Goal: Transaction & Acquisition: Subscribe to service/newsletter

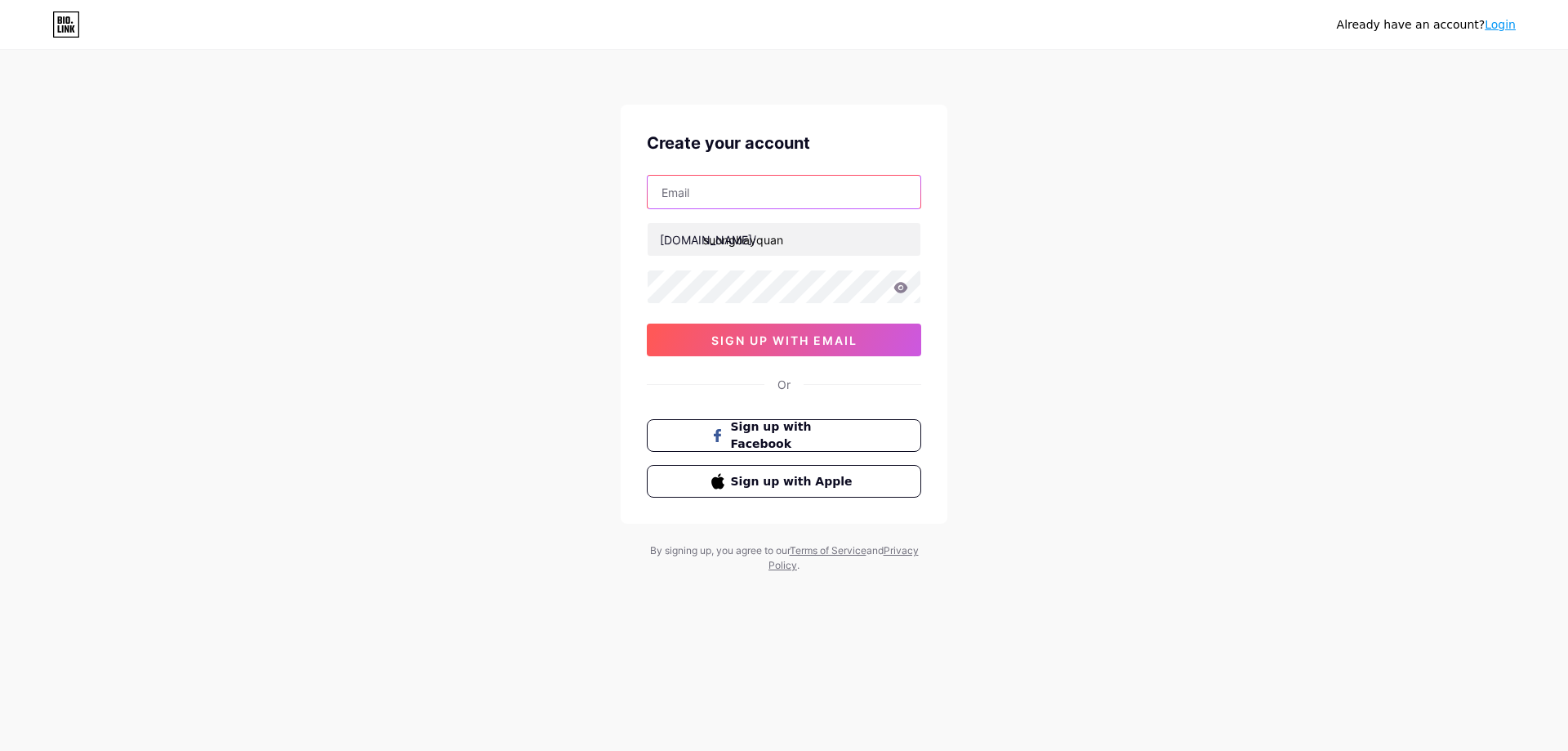
click at [765, 185] on input "text" at bounding box center [784, 192] width 272 height 33
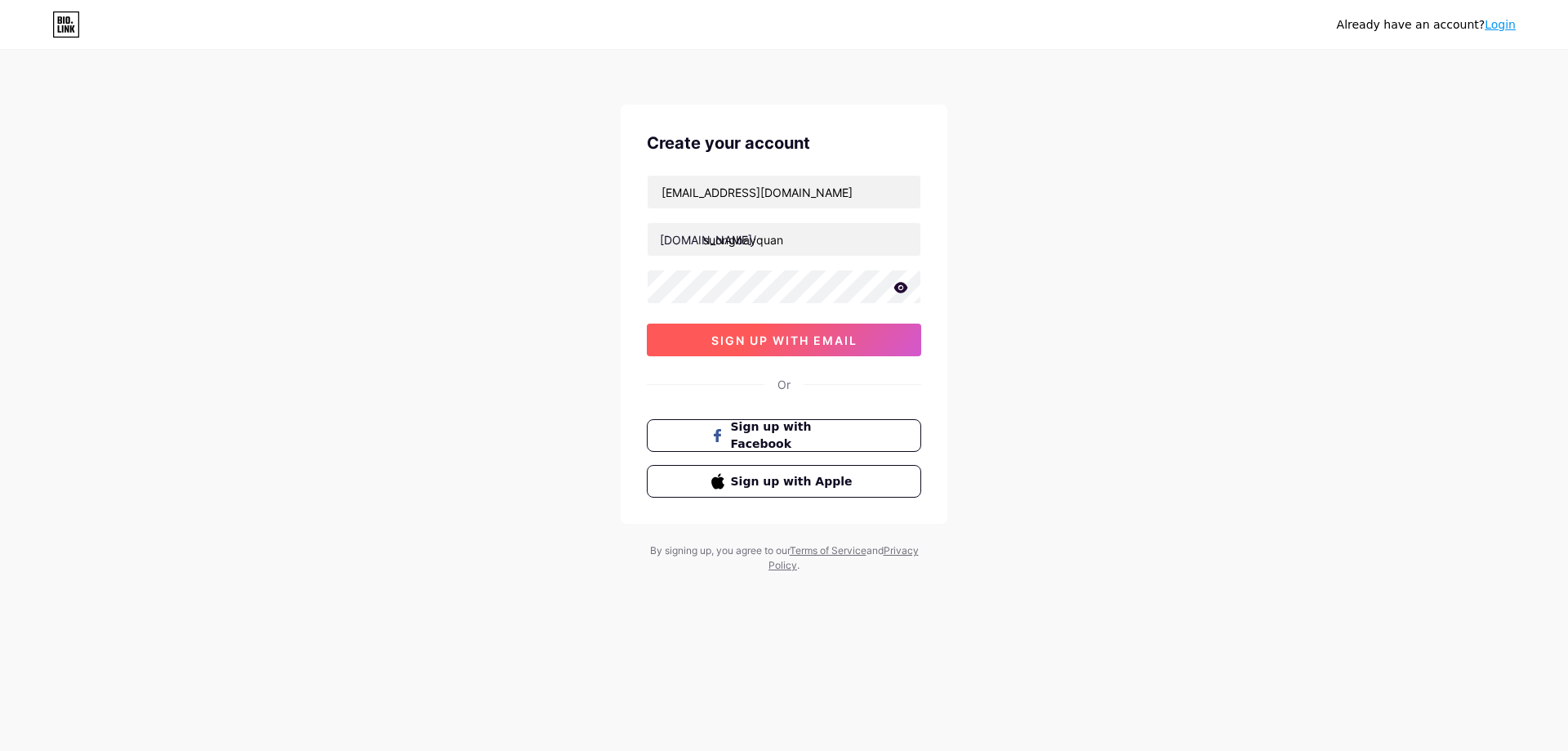
click at [758, 335] on span "sign up with email" at bounding box center [784, 341] width 146 height 14
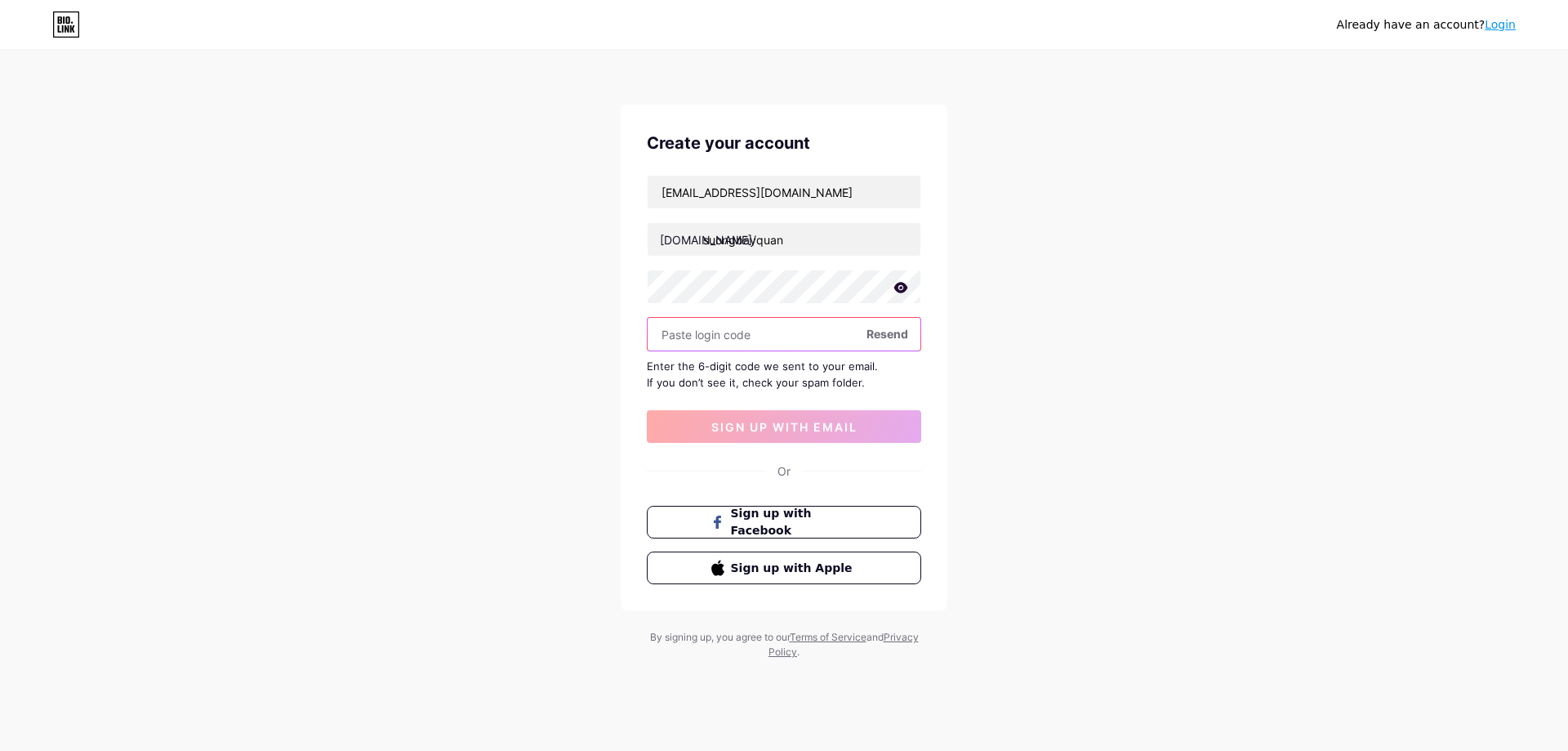
click at [800, 325] on input "text" at bounding box center [784, 335] width 272 height 33
click at [879, 327] on span "Resend" at bounding box center [887, 334] width 42 height 17
click at [756, 327] on input "text" at bounding box center [784, 335] width 272 height 33
click at [728, 190] on input "[EMAIL_ADDRESS][DOMAIN_NAME]" at bounding box center [784, 192] width 272 height 33
click at [731, 193] on input "[EMAIL_ADDRESS][DOMAIN_NAME]" at bounding box center [784, 192] width 272 height 33
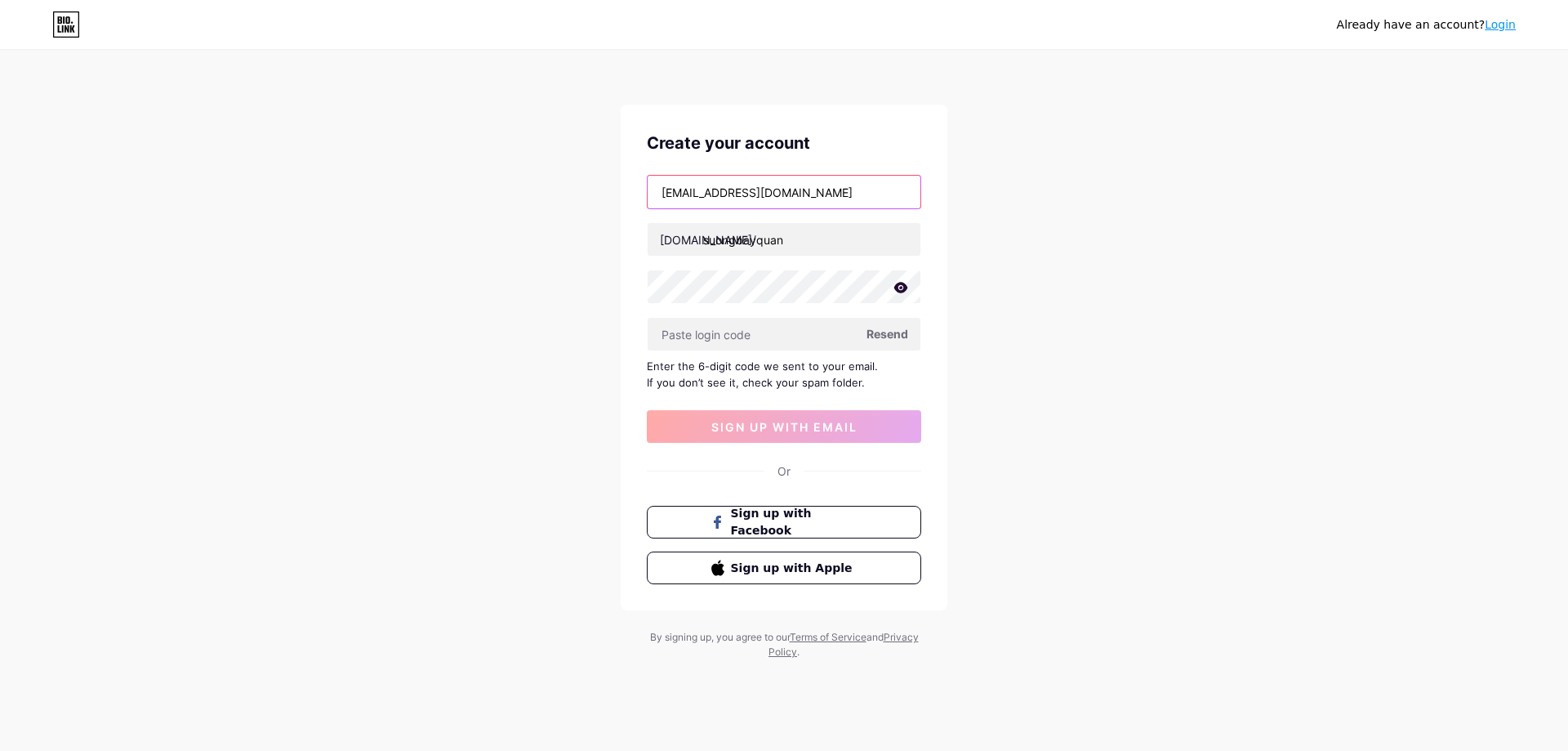
type input "[EMAIL_ADDRESS][DOMAIN_NAME]"
click at [888, 335] on span "Resend" at bounding box center [887, 334] width 42 height 17
click at [772, 335] on input "text" at bounding box center [784, 335] width 272 height 33
click at [816, 438] on button "sign up with email" at bounding box center [784, 427] width 274 height 33
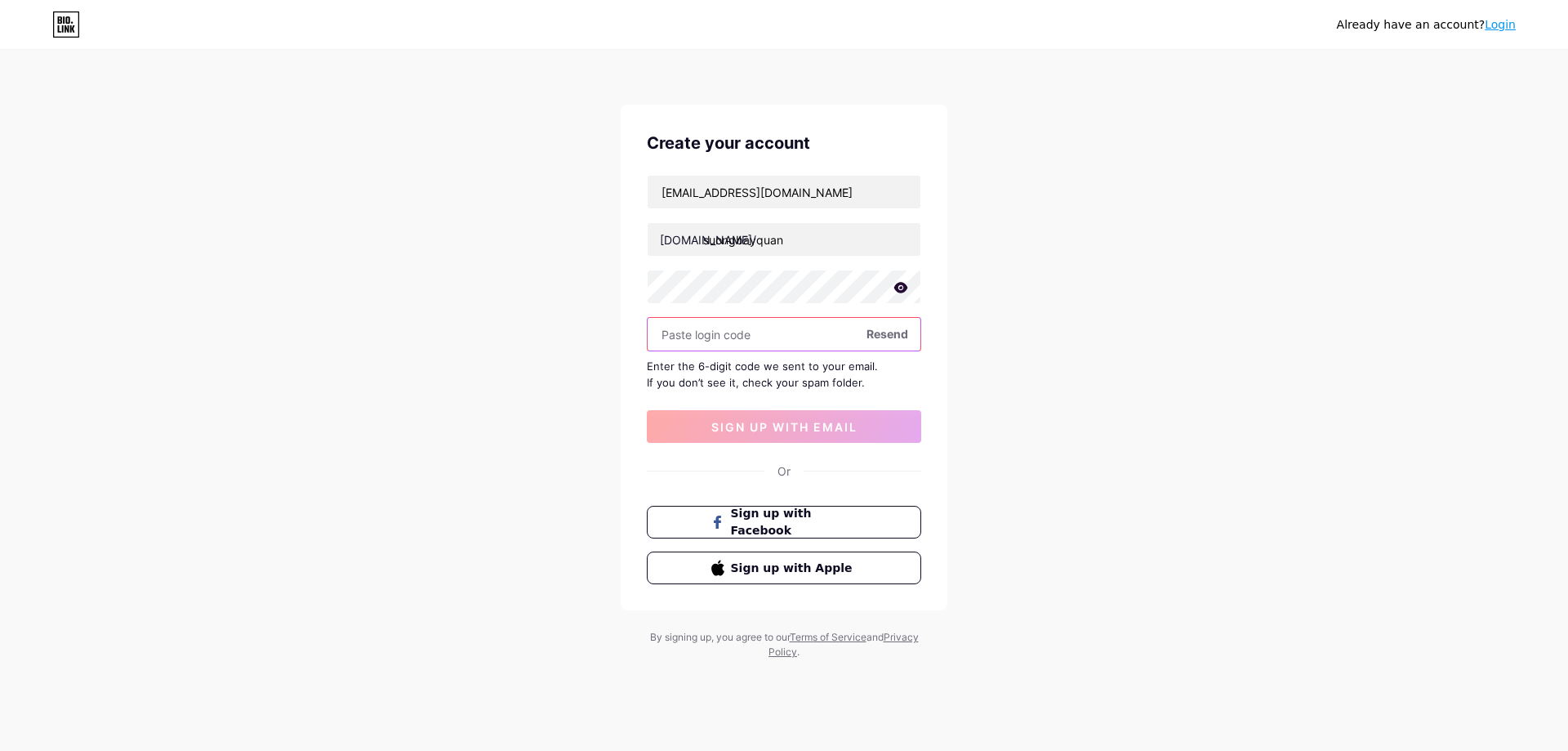
click at [728, 332] on input "text" at bounding box center [784, 335] width 272 height 33
type input "1234"
click at [763, 424] on span "sign up with email" at bounding box center [784, 427] width 146 height 14
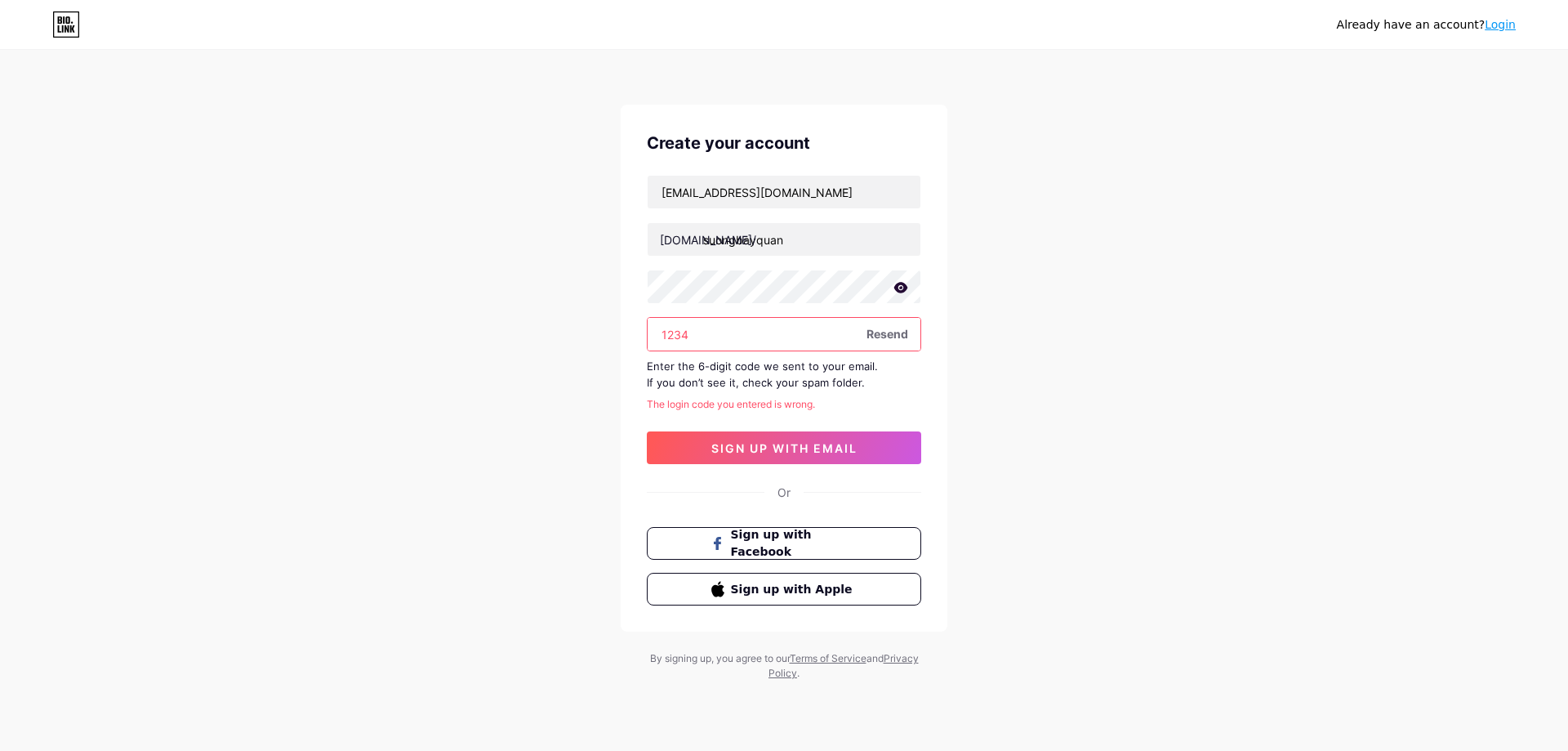
click at [738, 313] on div "kimlien31085@gmail.com bio.link/ suongbayquan 1234 Resend Enter the 6-digit cod…" at bounding box center [784, 319] width 274 height 289
click at [744, 324] on input "1234" at bounding box center [784, 335] width 272 height 33
click at [48, 26] on div "Already have an account? Login" at bounding box center [784, 24] width 1568 height 26
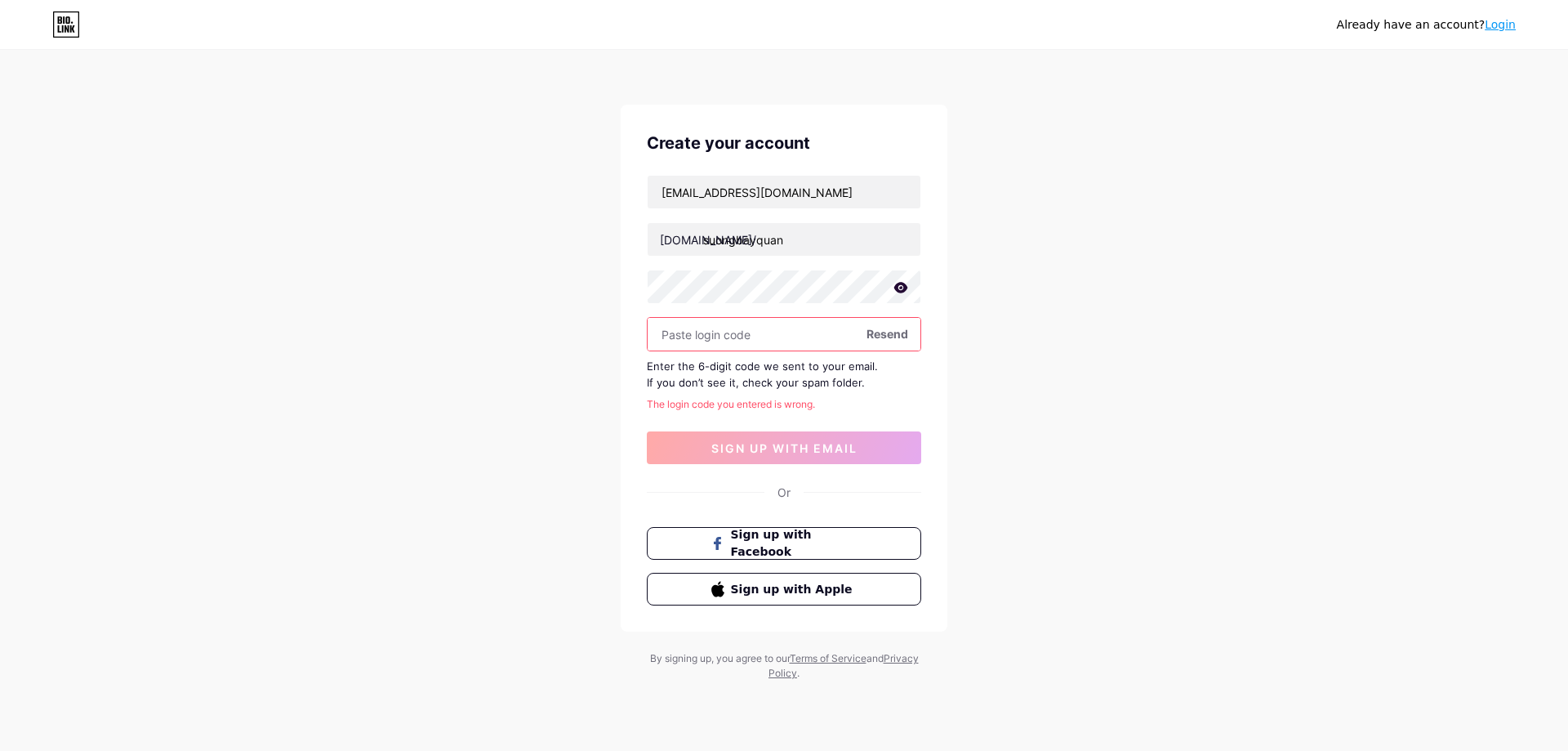
click at [55, 27] on icon at bounding box center [66, 24] width 28 height 26
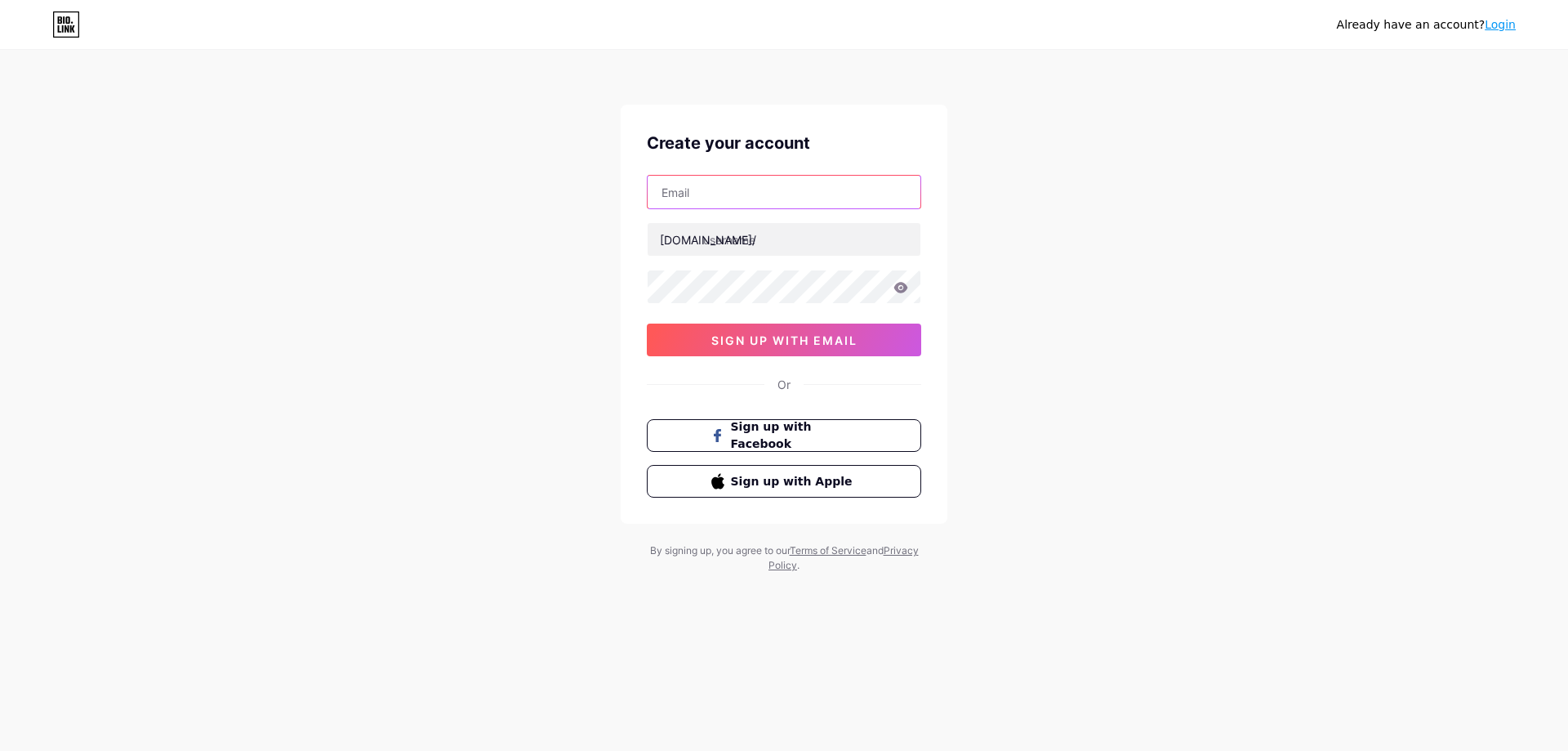
click at [749, 193] on input "text" at bounding box center [784, 192] width 272 height 33
click at [729, 190] on input "[EMAIL_ADDRESS][DOMAIN_NAME]" at bounding box center [784, 192] width 272 height 33
type input "[EMAIL_ADDRESS][DOMAIN_NAME]"
click at [770, 235] on input "text" at bounding box center [784, 240] width 272 height 33
type input "suongbayquan"
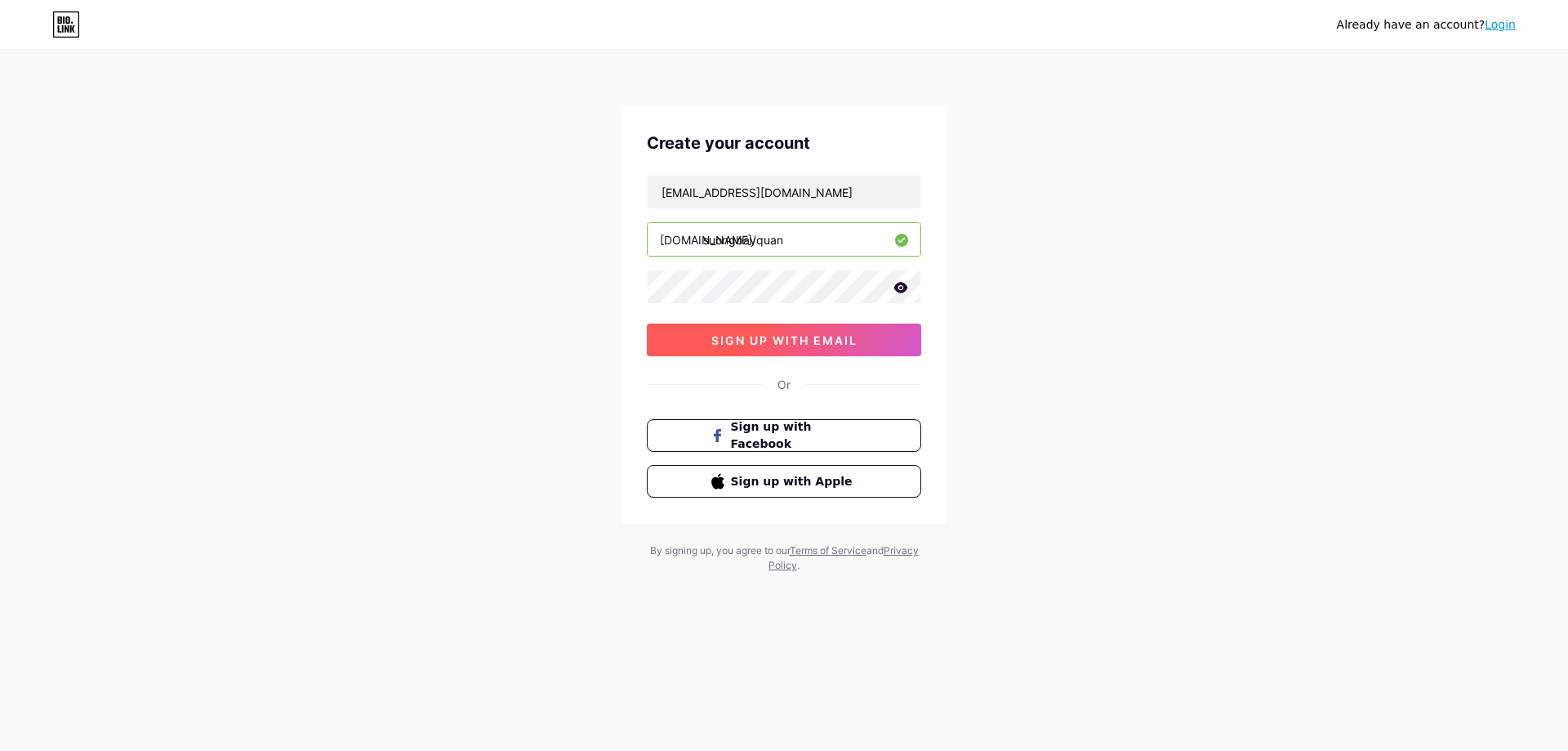
click at [808, 334] on span "sign up with email" at bounding box center [784, 341] width 146 height 14
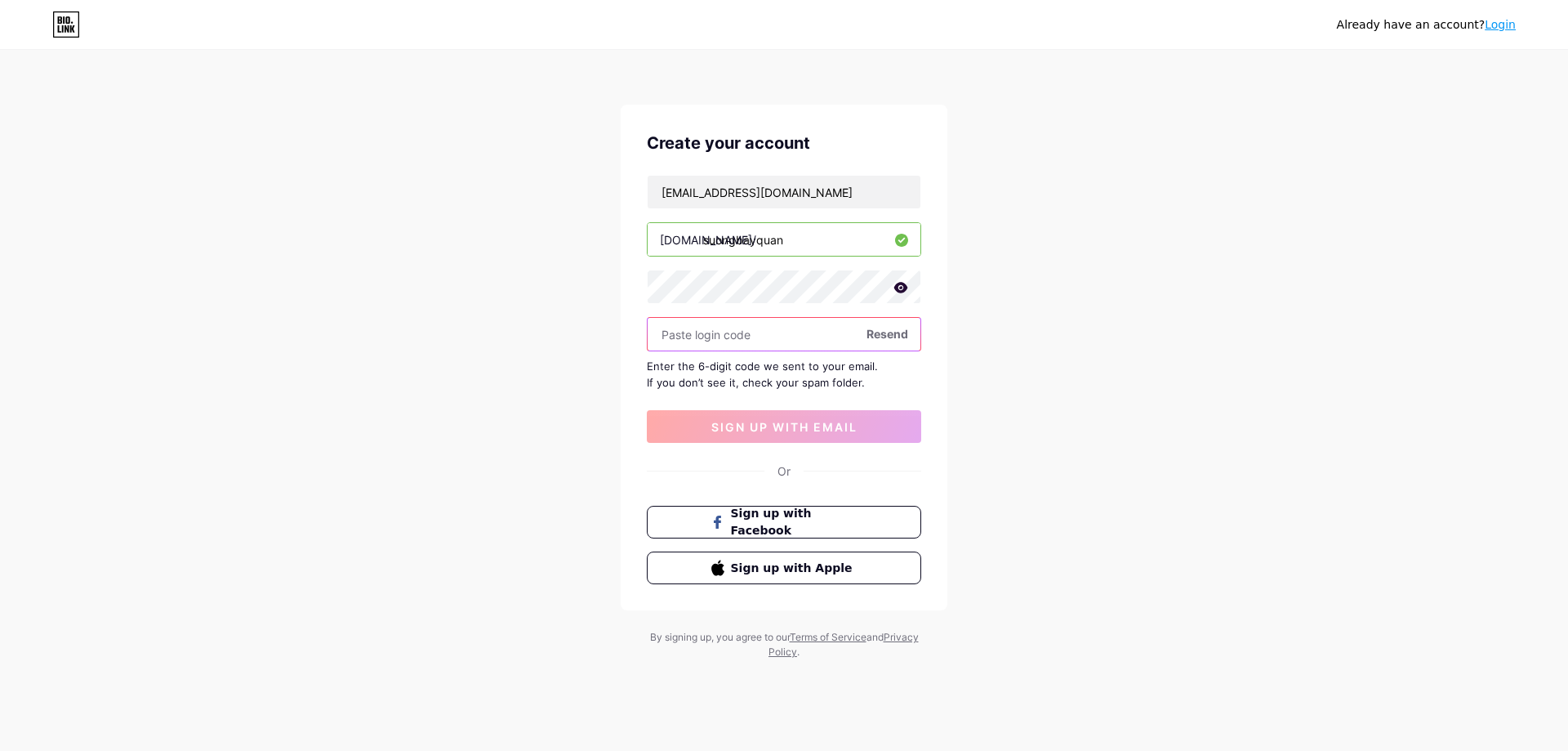
click at [777, 339] on input "text" at bounding box center [784, 335] width 272 height 33
type input "144822"
click at [840, 421] on span "sign up with email" at bounding box center [784, 427] width 146 height 14
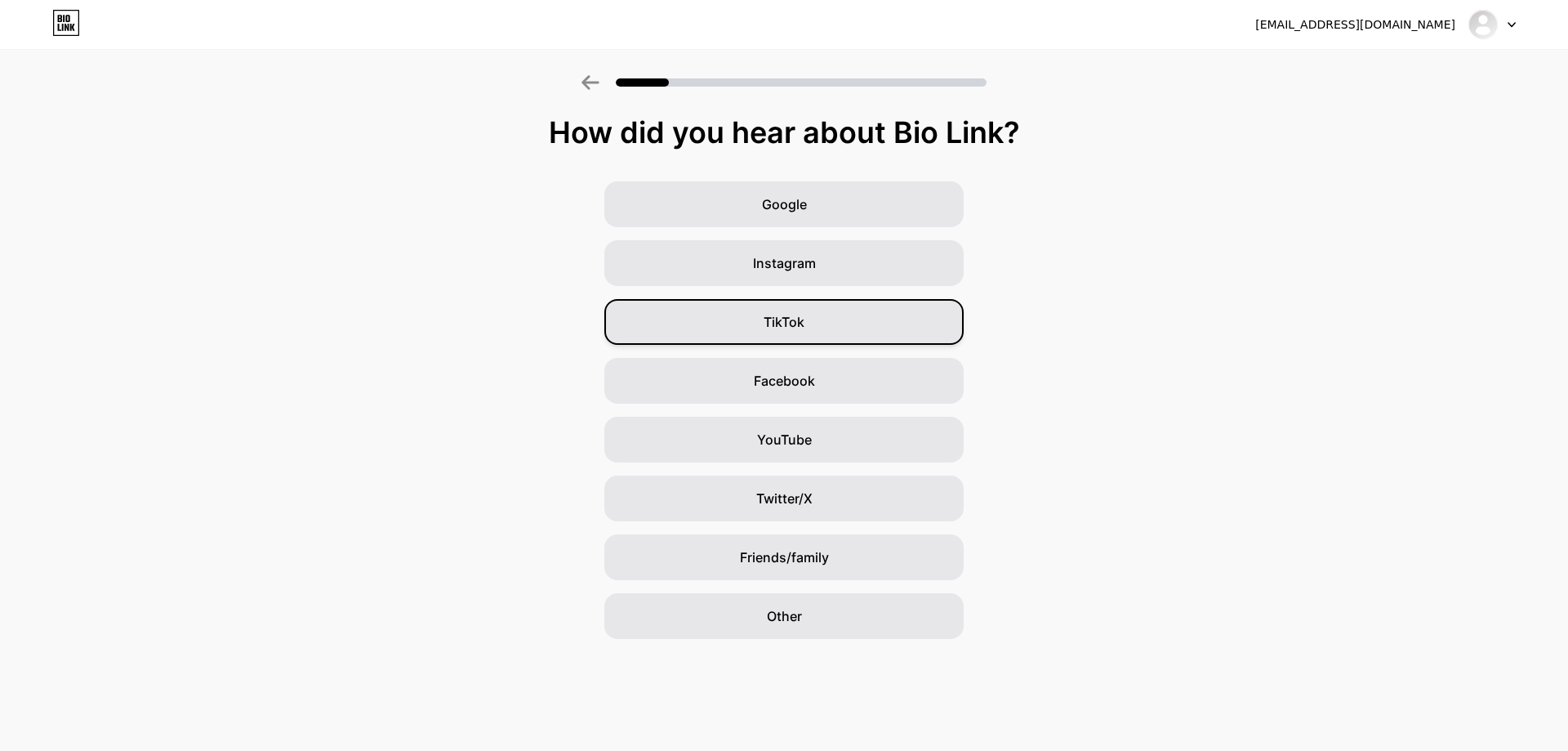
click at [818, 329] on div "TikTok" at bounding box center [784, 321] width 360 height 46
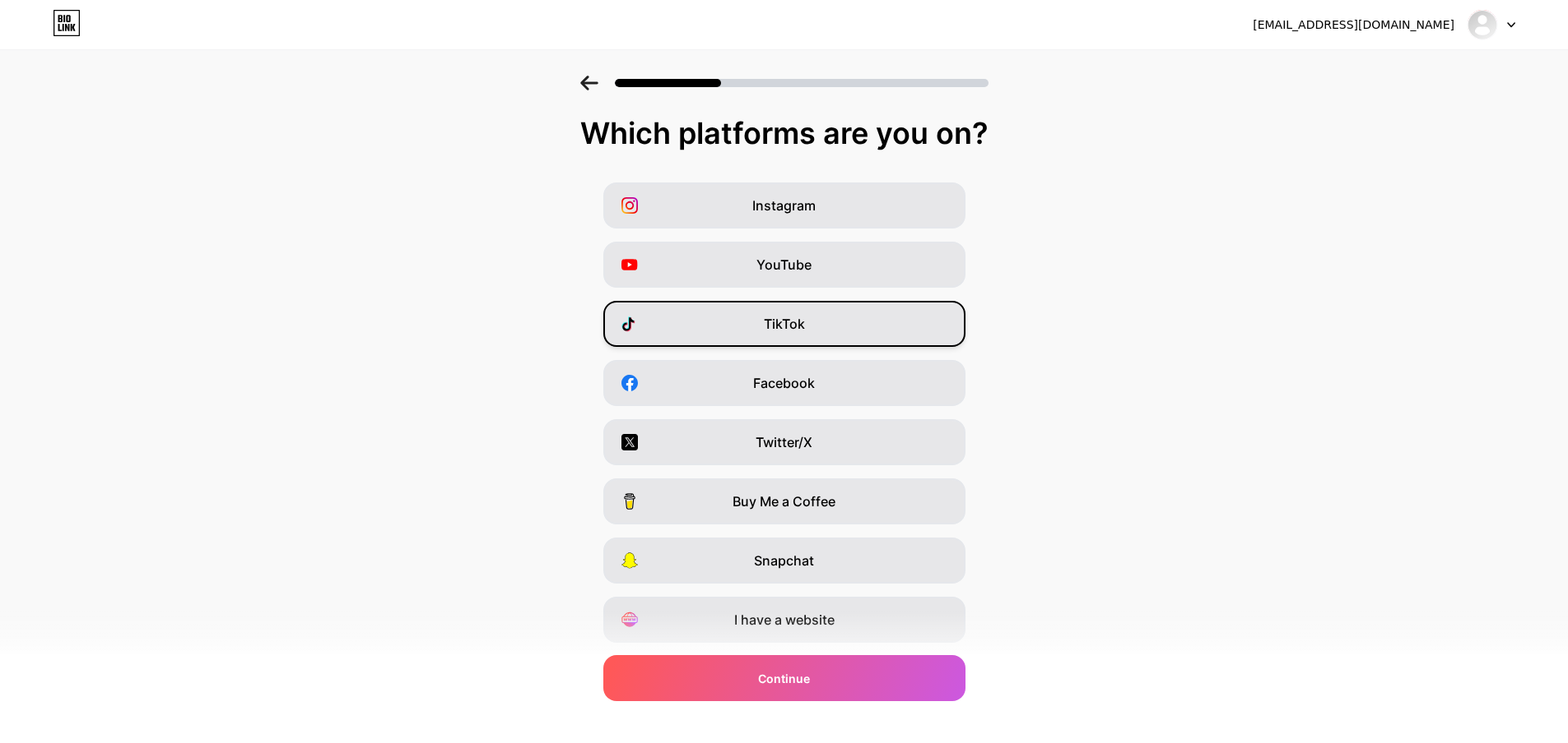
click at [781, 311] on div "TikTok" at bounding box center [784, 323] width 362 height 46
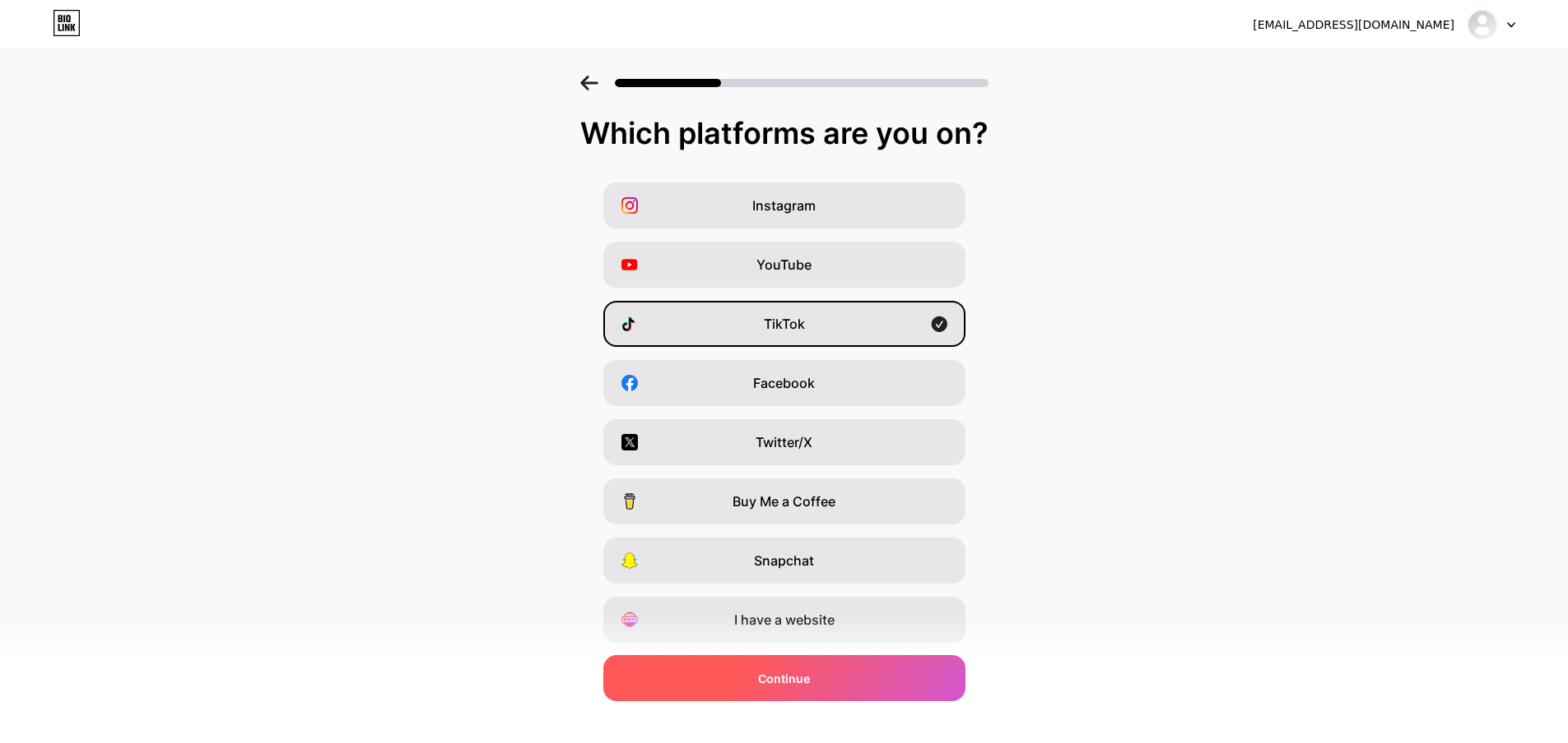
click at [824, 679] on div "Continue" at bounding box center [784, 678] width 362 height 46
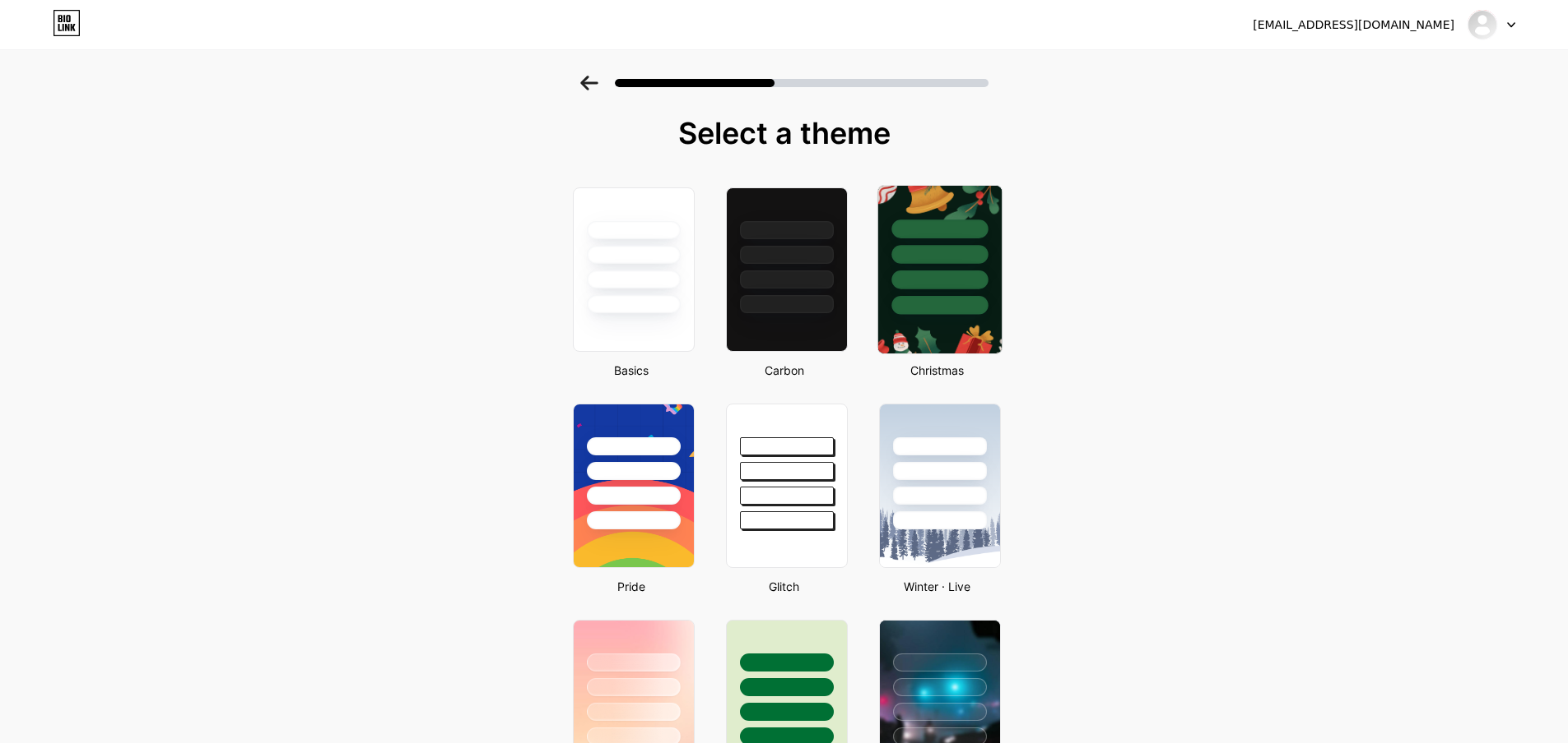
click at [933, 279] on div at bounding box center [939, 279] width 97 height 19
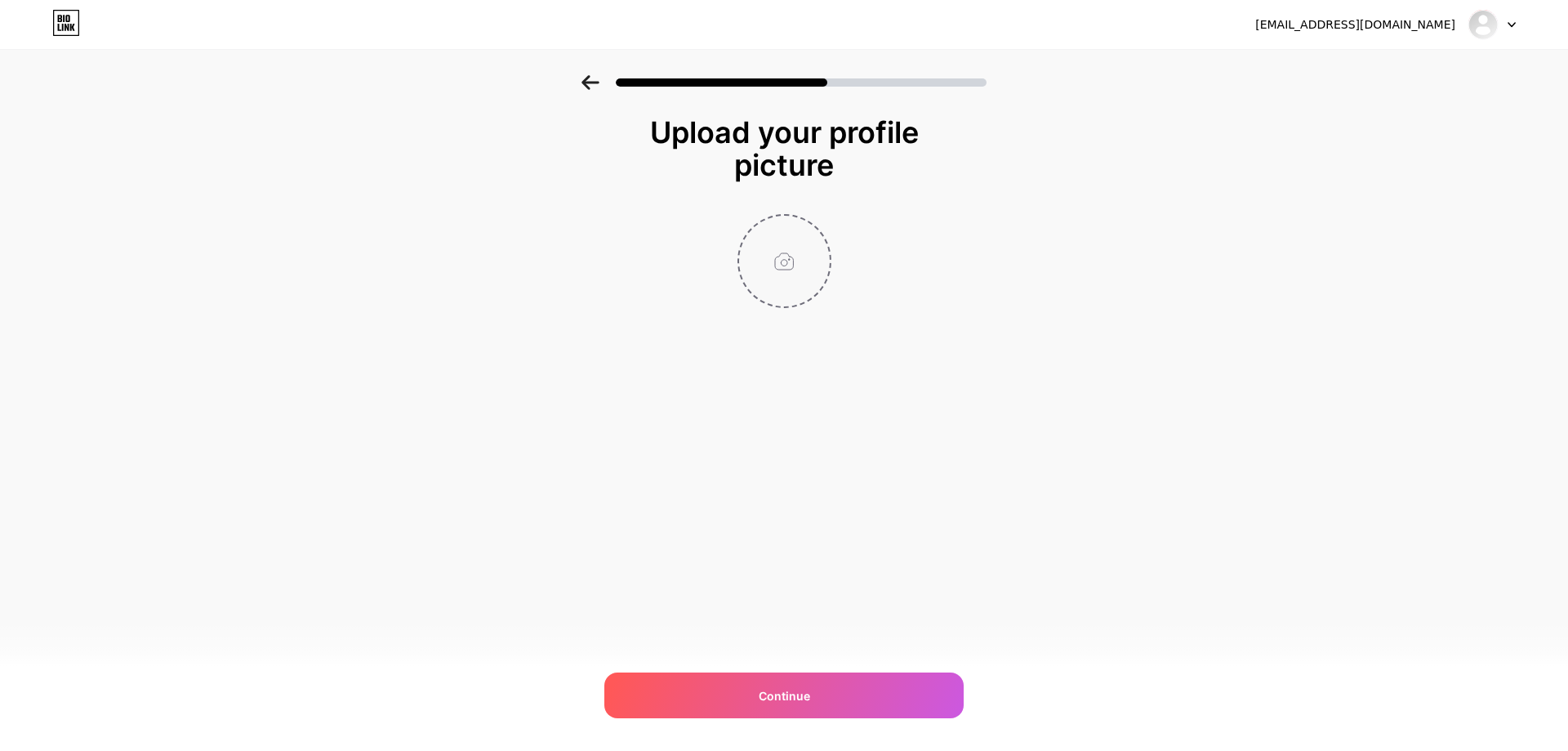
click at [789, 264] on input "file" at bounding box center [784, 261] width 91 height 91
type input "C:\fakepath\z6730655511878_e336f397779f0767d60a7833bb67f659.jpg"
click at [836, 667] on div "[EMAIL_ADDRESS][DOMAIN_NAME] Logout Link Copied Upload your profile picture Con…" at bounding box center [784, 376] width 1568 height 751
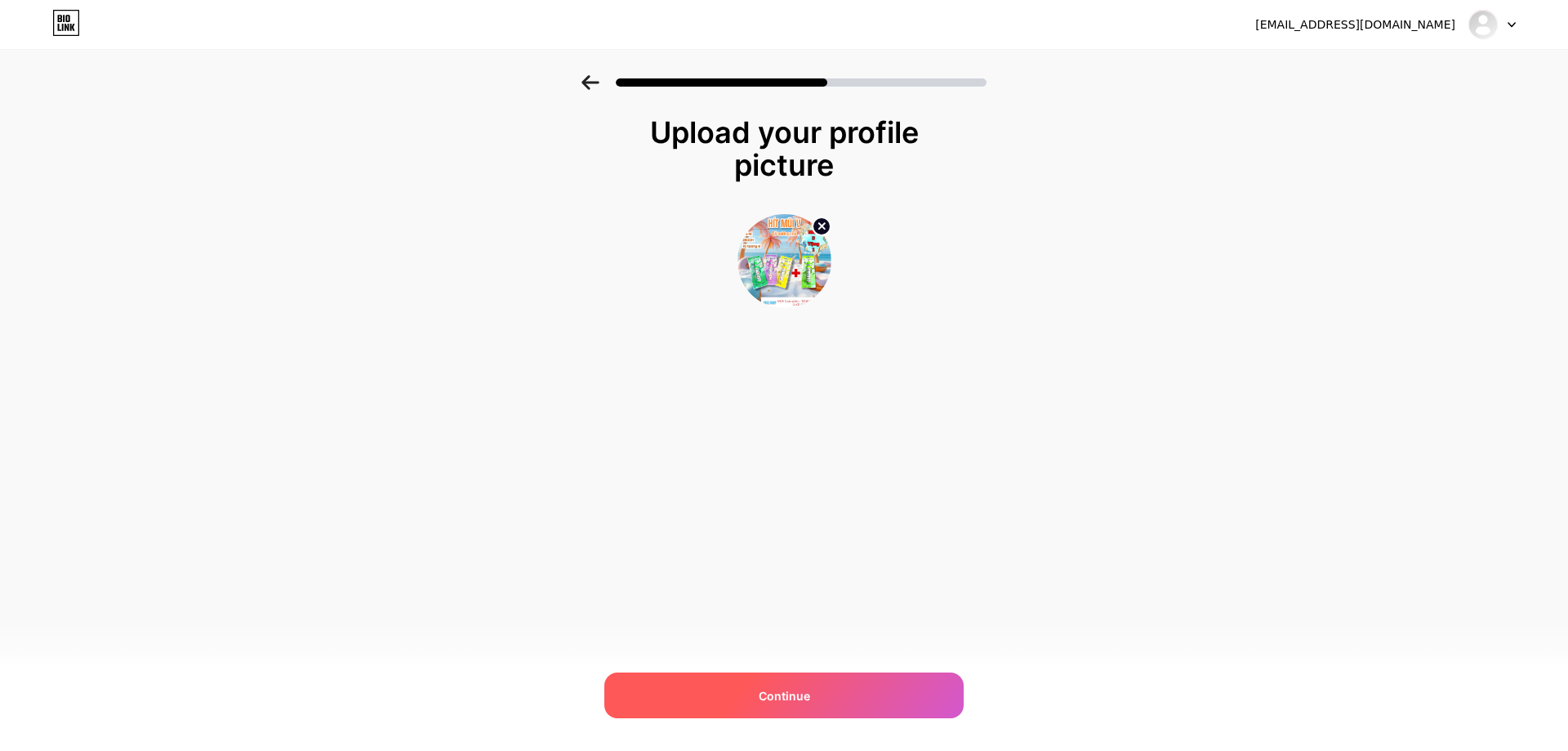
click at [830, 699] on div "Continue" at bounding box center [784, 695] width 360 height 46
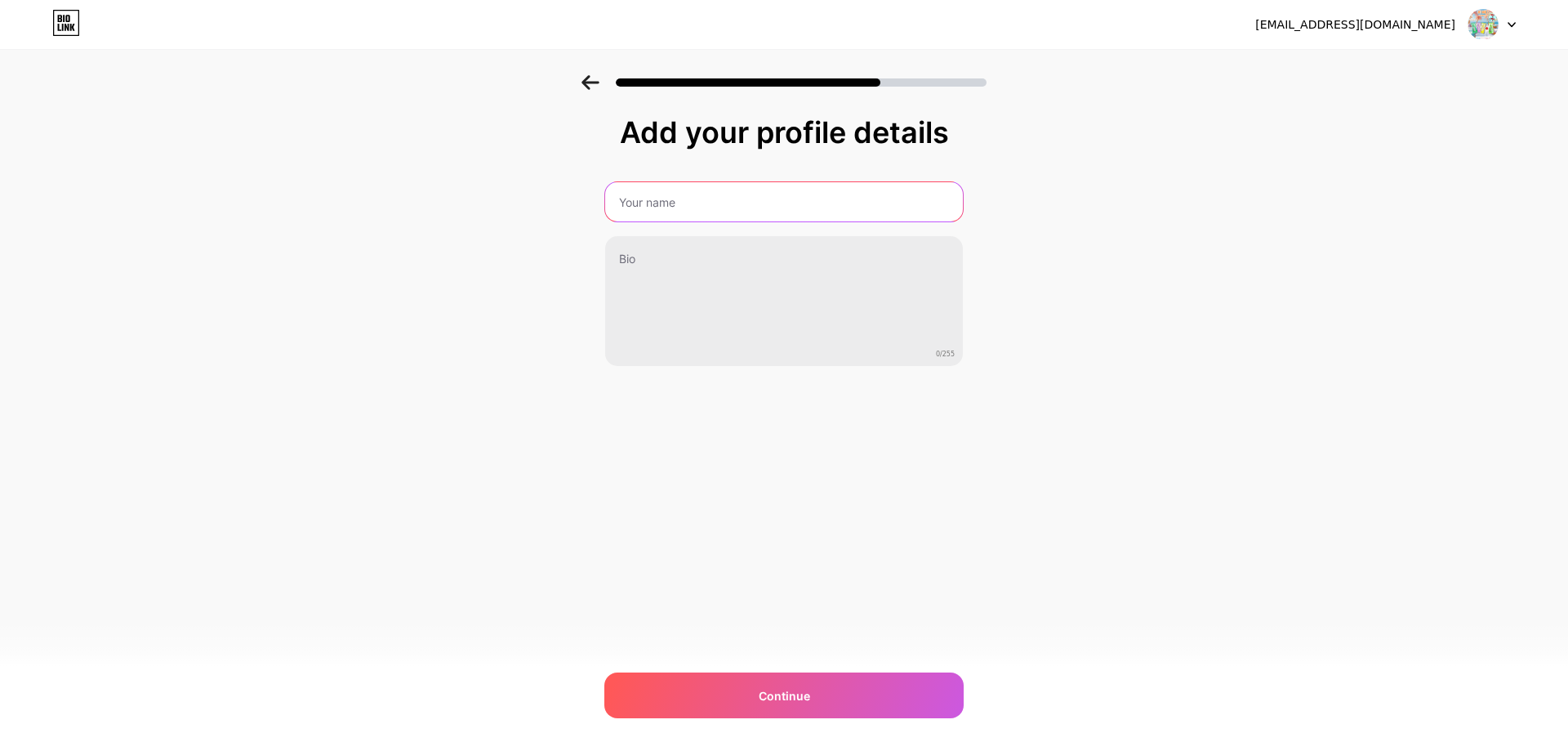
click at [687, 206] on input "text" at bounding box center [784, 202] width 358 height 39
type input "s"
type input "Sương Bay Quán"
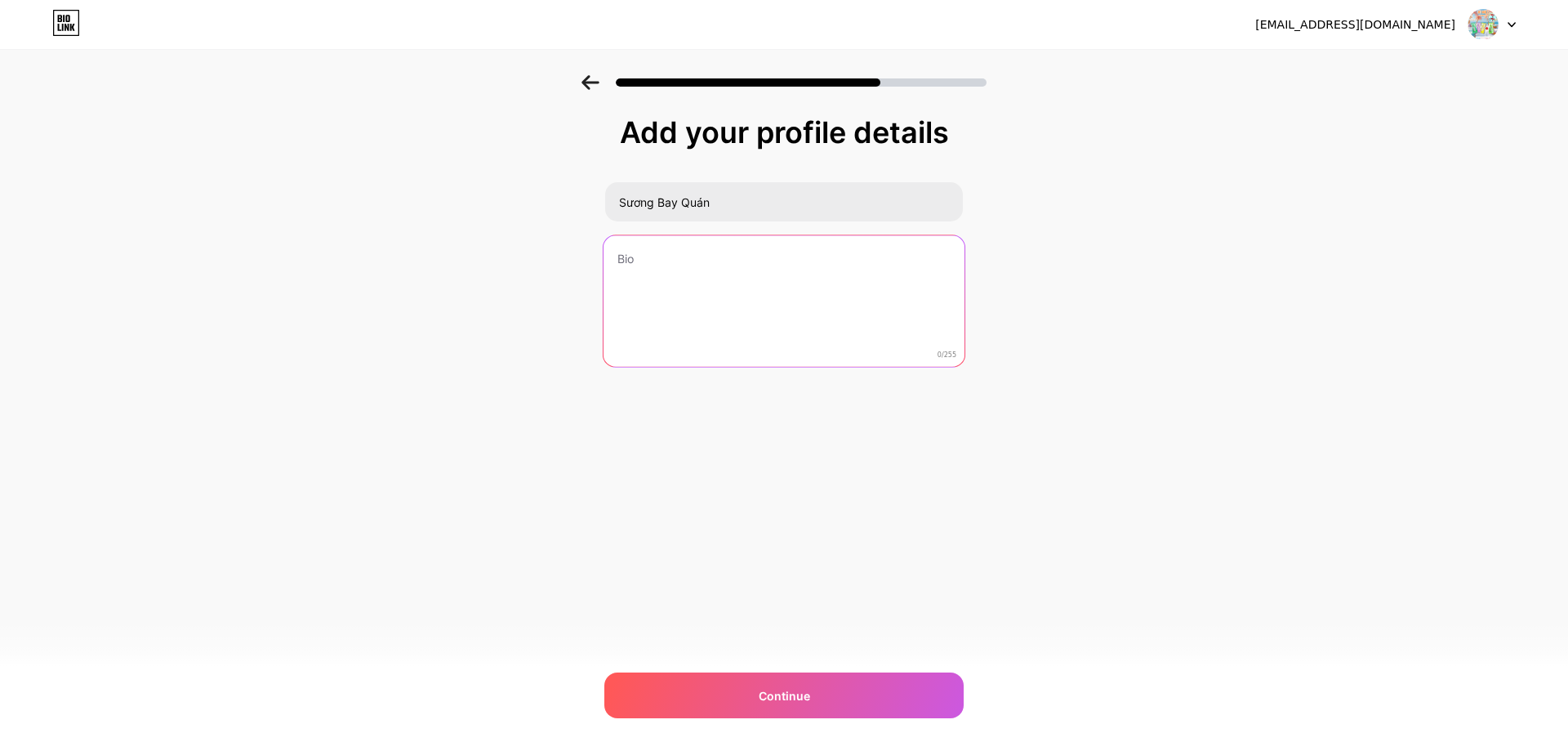
click at [689, 256] on textarea at bounding box center [784, 302] width 361 height 133
type textarea "D"
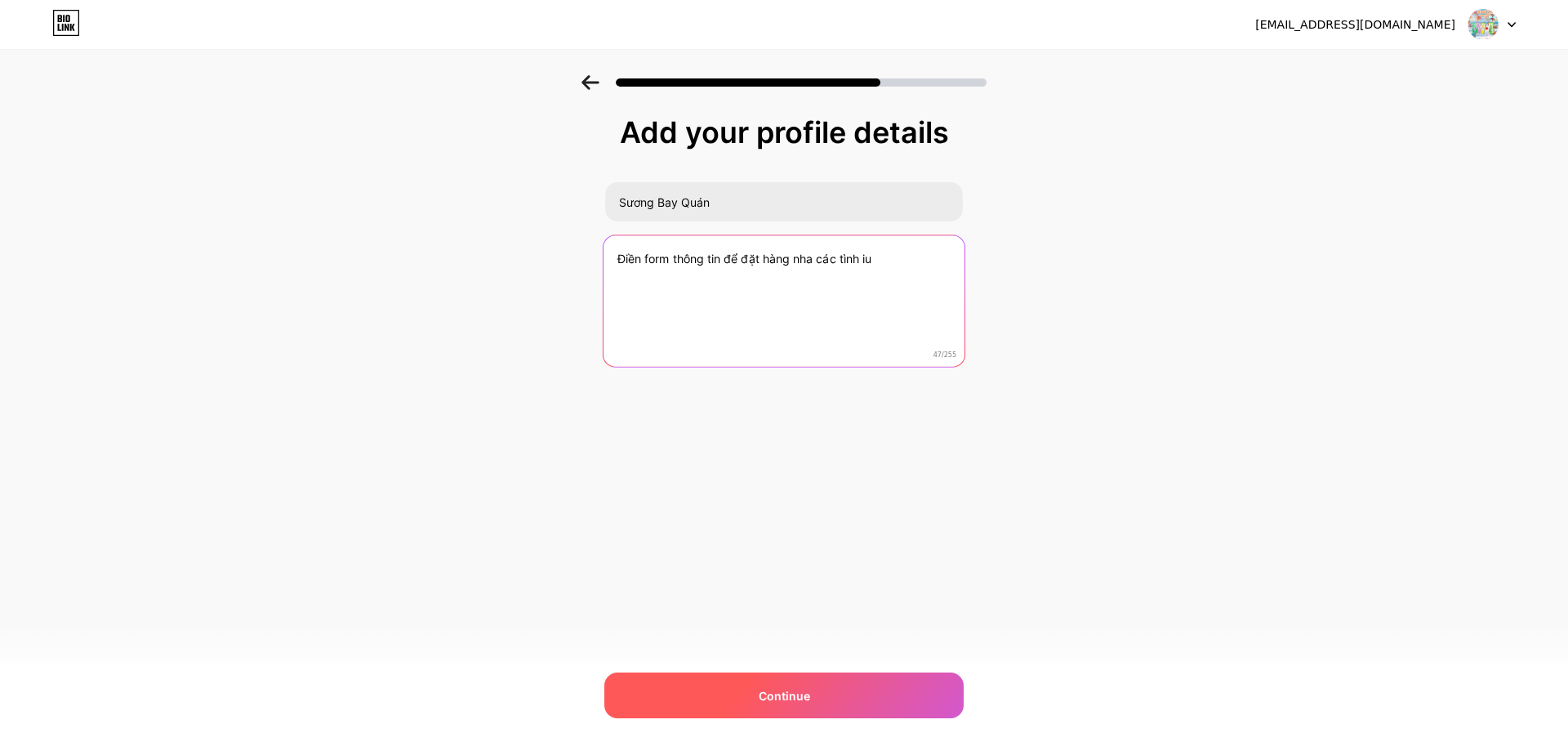
type textarea "Điền form thông tin để đặt hàng nha các tình iu"
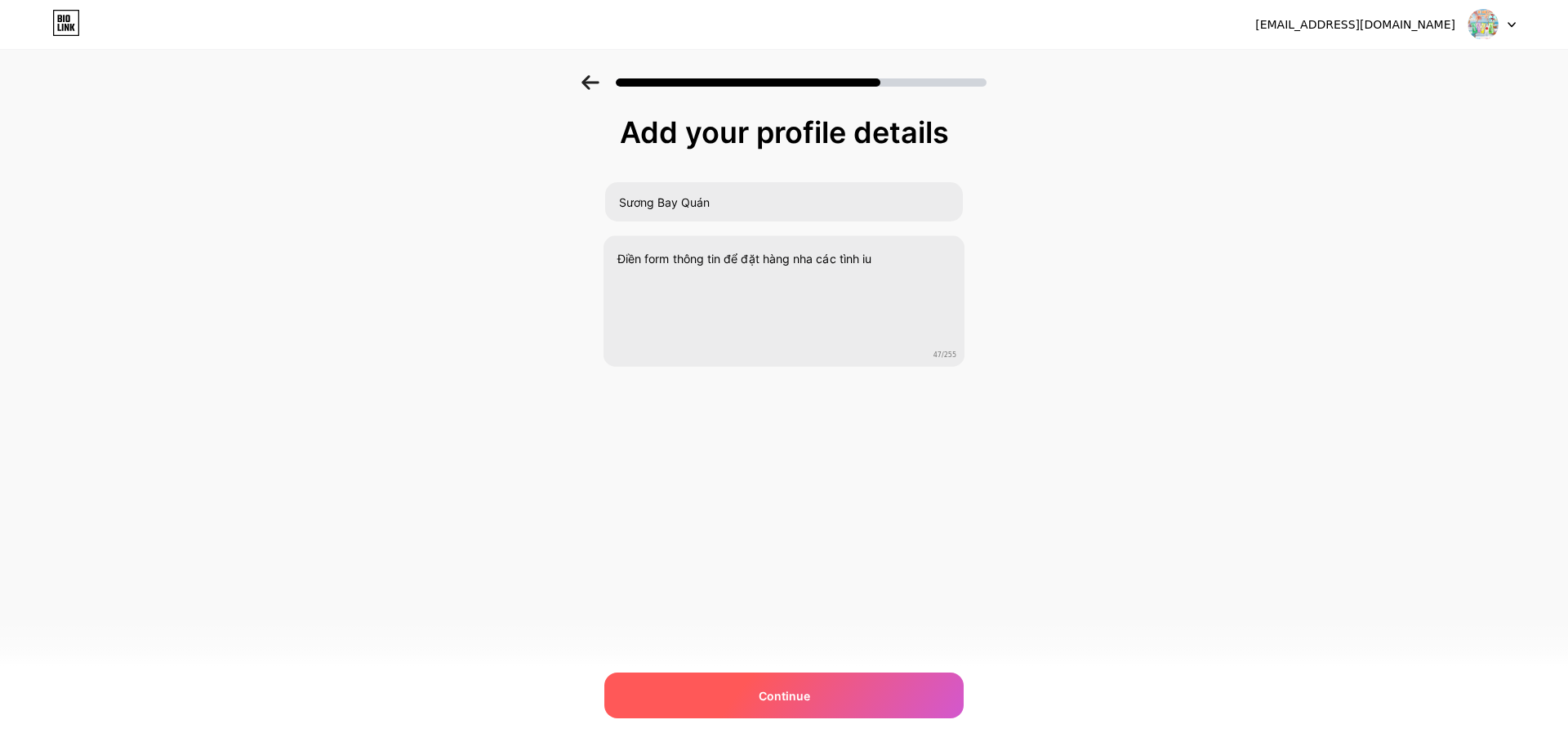
click at [709, 686] on div "Continue" at bounding box center [784, 695] width 360 height 46
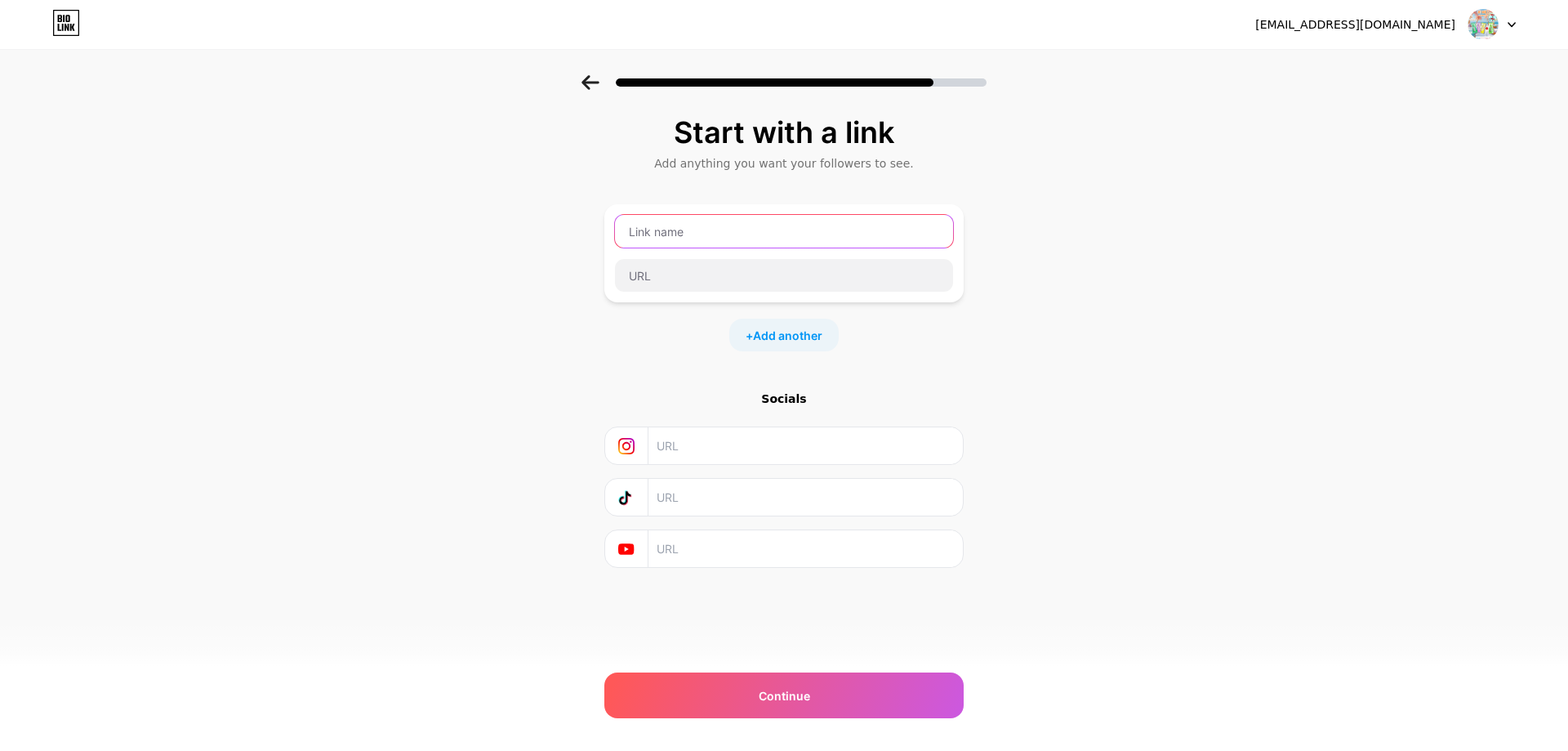
click at [754, 239] on input "text" at bounding box center [784, 232] width 338 height 33
click at [730, 238] on input "text" at bounding box center [784, 232] width 338 height 33
click at [771, 343] on span "Add another" at bounding box center [788, 336] width 70 height 17
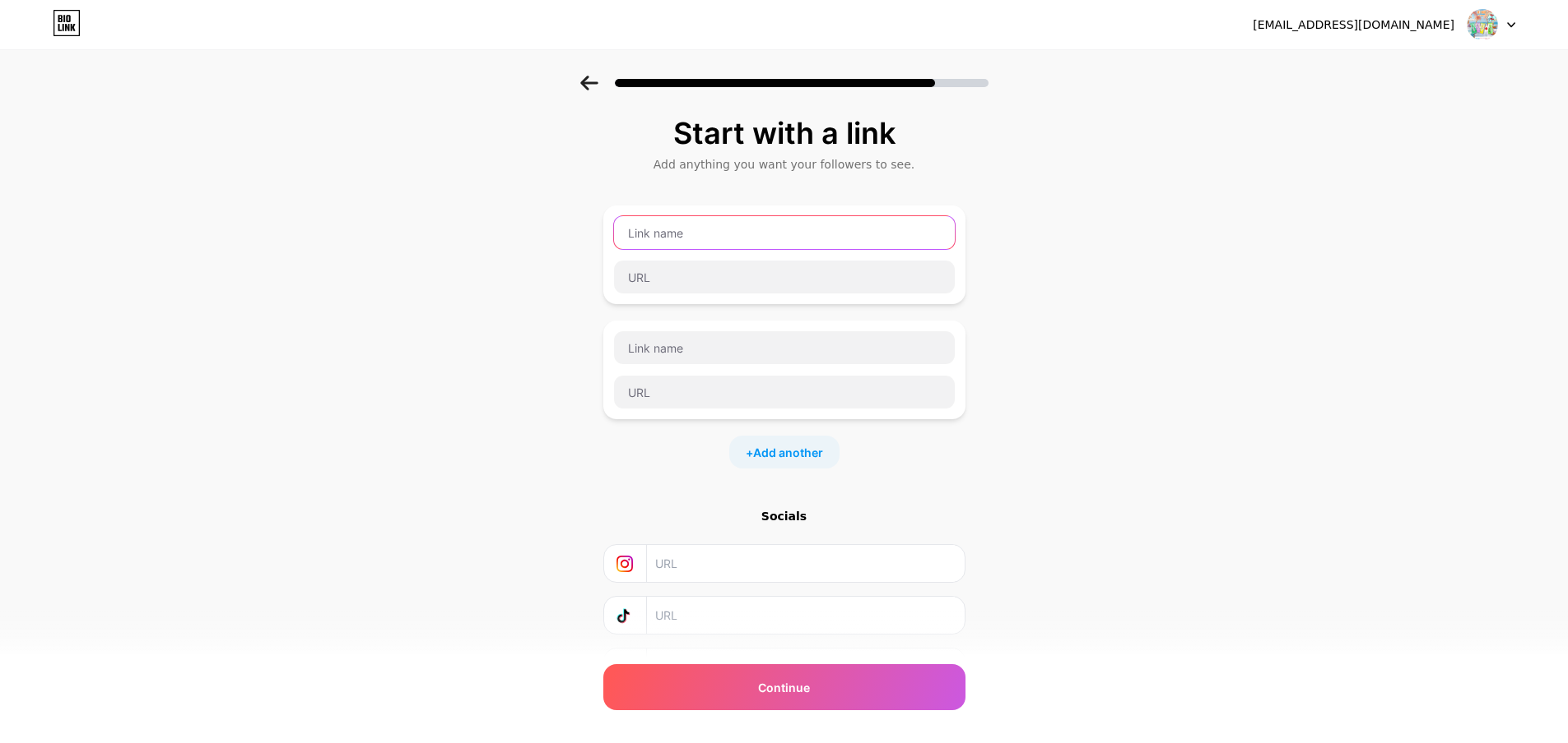
click at [713, 227] on input "text" at bounding box center [784, 233] width 341 height 33
click at [671, 613] on input "text" at bounding box center [805, 616] width 299 height 37
click at [692, 620] on input "text" at bounding box center [805, 616] width 299 height 37
click at [708, 607] on input "text" at bounding box center [805, 616] width 299 height 37
paste input "[URL][DOMAIN_NAME]"
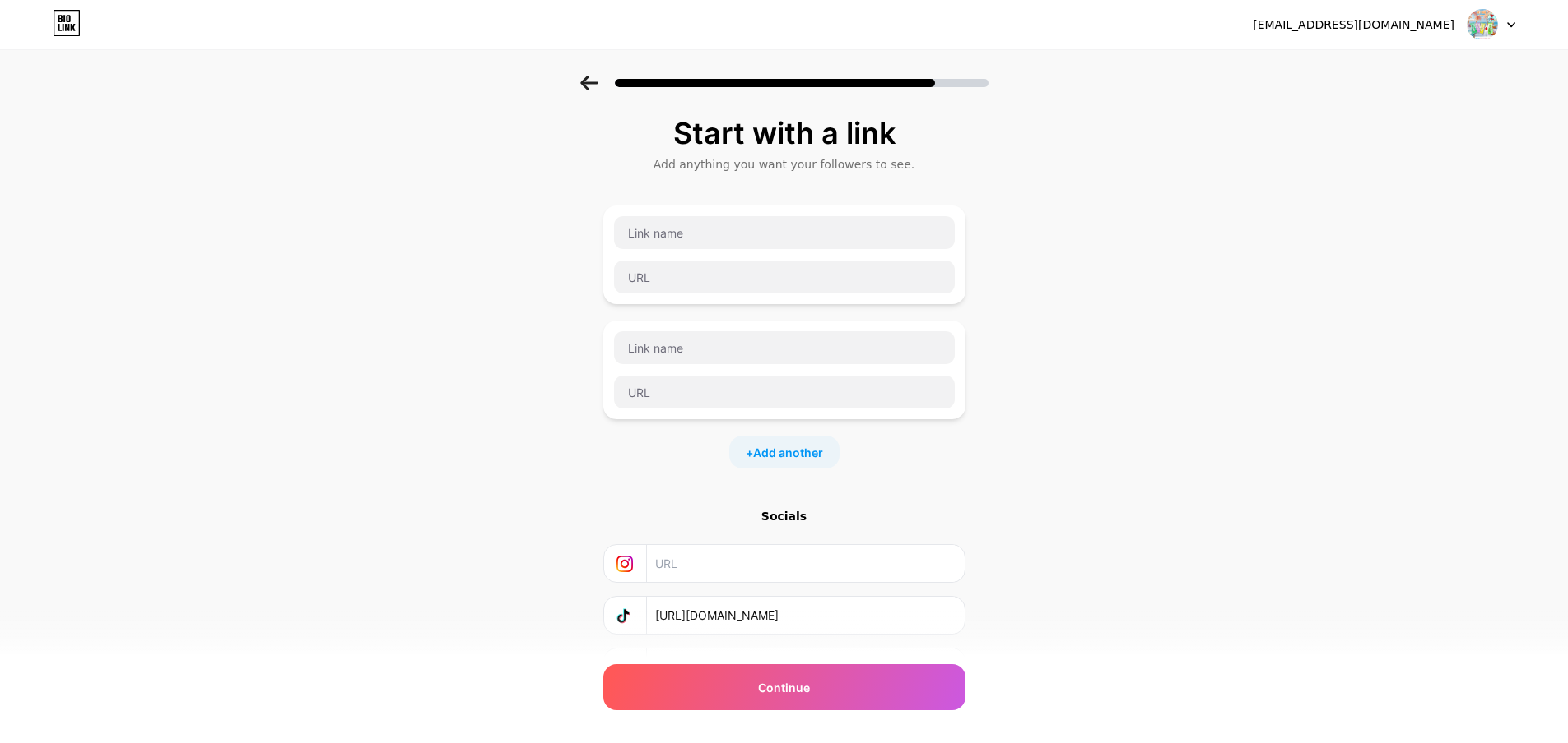
scroll to position [0, 27]
type input "[URL][DOMAIN_NAME]"
click at [737, 686] on div "Continue" at bounding box center [784, 687] width 362 height 46
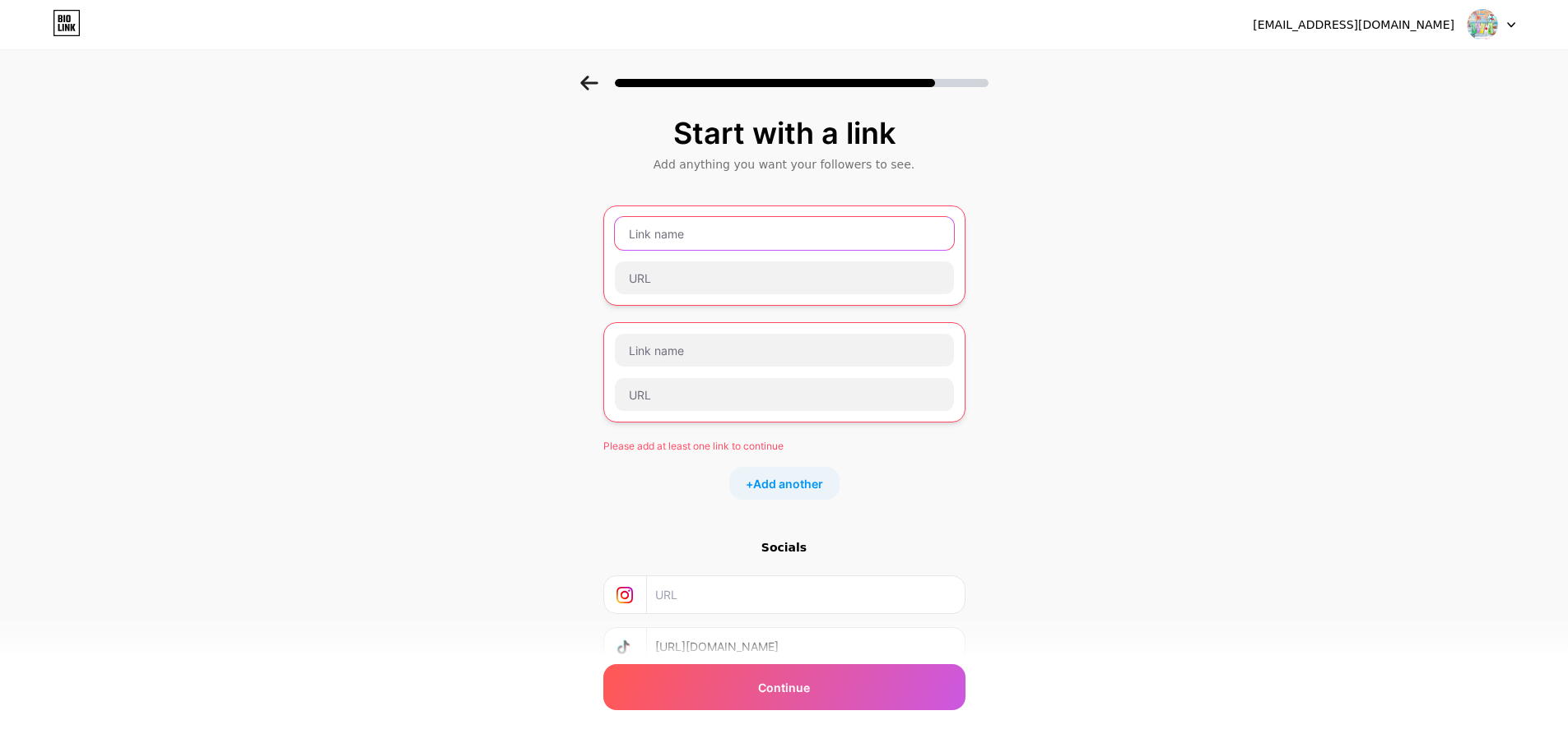
click at [739, 234] on input "text" at bounding box center [784, 233] width 339 height 33
paste input "[URL][DOMAIN_NAME]"
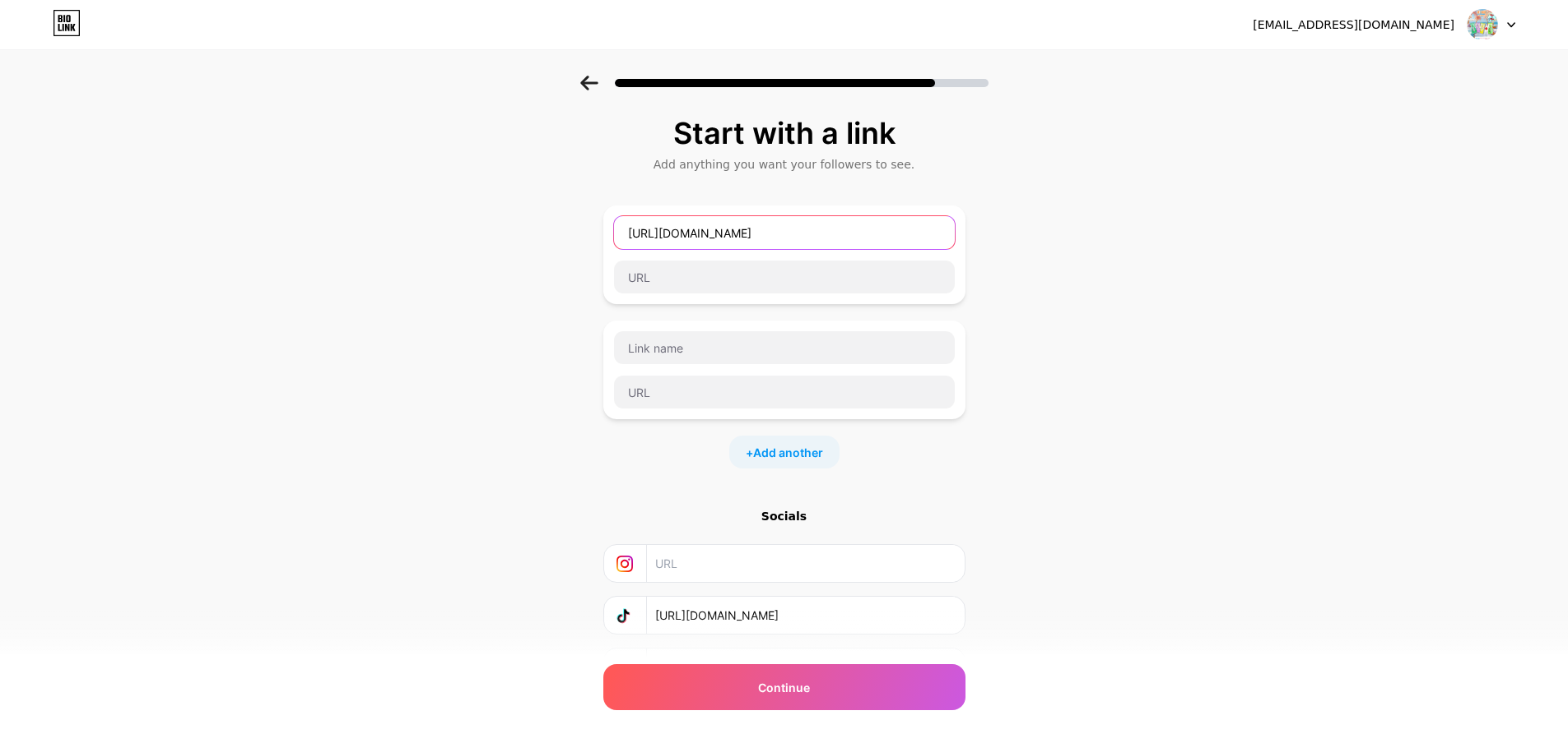
scroll to position [0, 13]
type input "[URL][DOMAIN_NAME]"
click at [732, 267] on input "text" at bounding box center [784, 277] width 341 height 33
paste input "[URL][DOMAIN_NAME]"
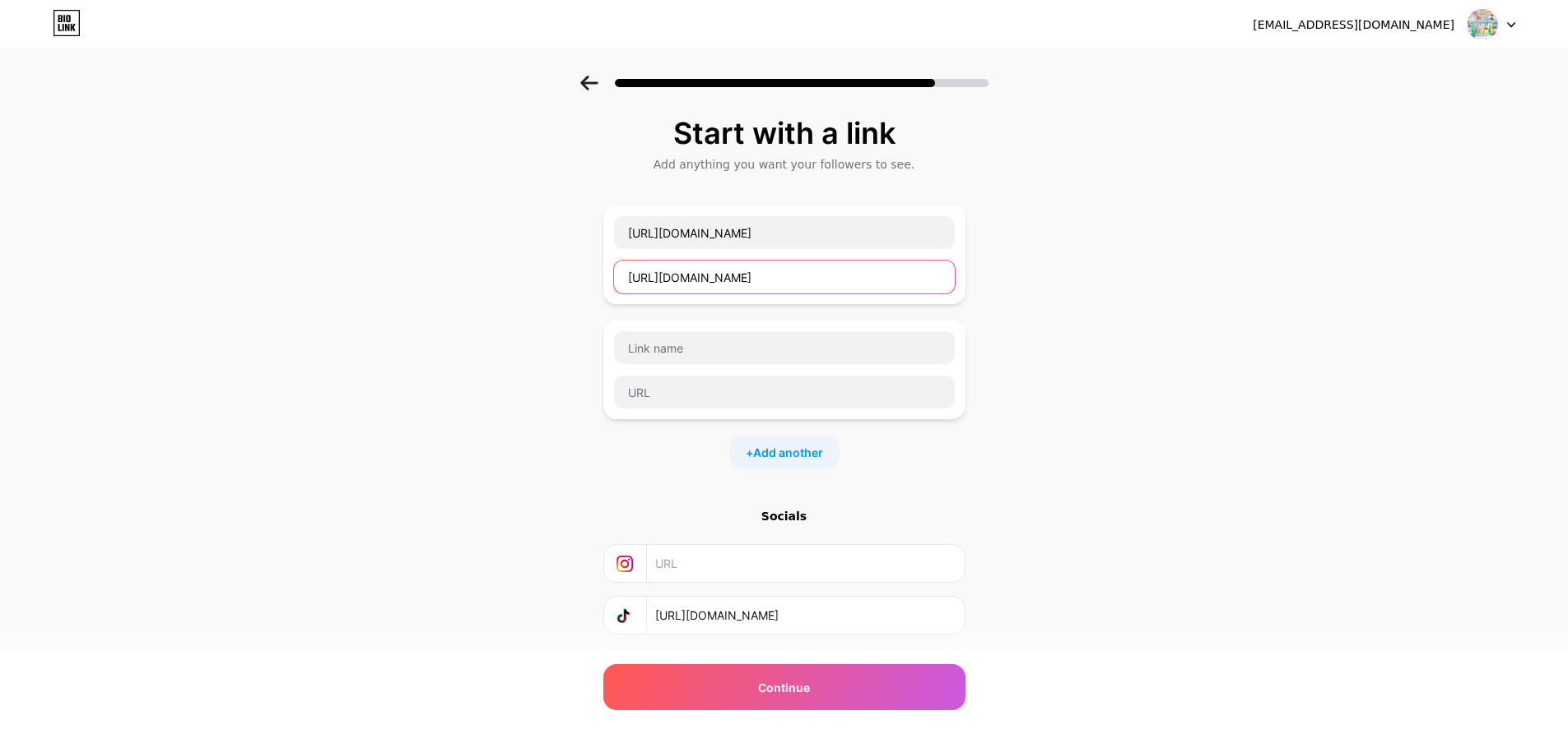
scroll to position [0, 13]
type input "[URL][DOMAIN_NAME]"
click at [752, 239] on input "[URL][DOMAIN_NAME]" at bounding box center [784, 233] width 341 height 33
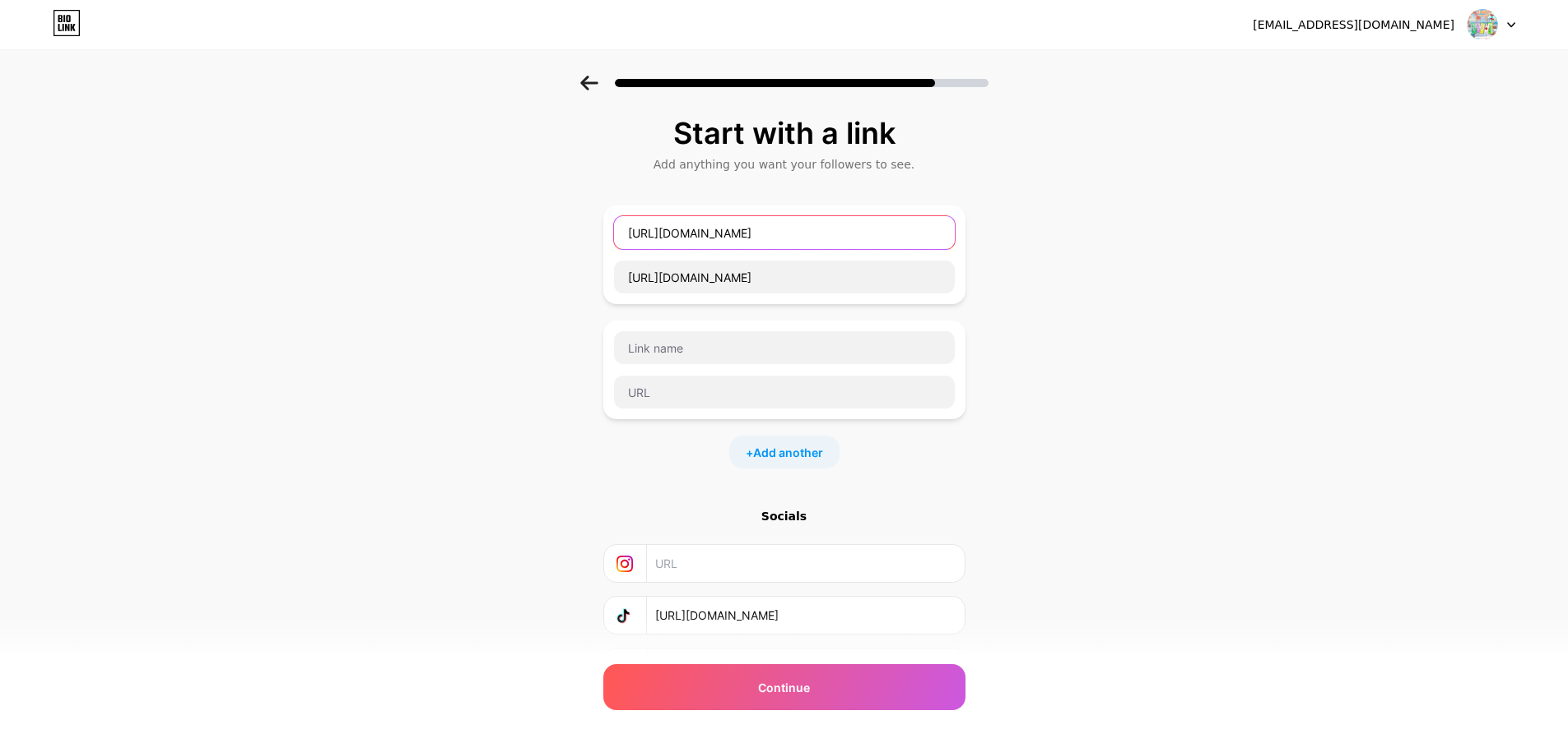
click at [752, 239] on input "[URL][DOMAIN_NAME]" at bounding box center [784, 233] width 341 height 33
paste input "[URL][DOMAIN_NAME]"
type input "[URL][DOMAIN_NAME]"
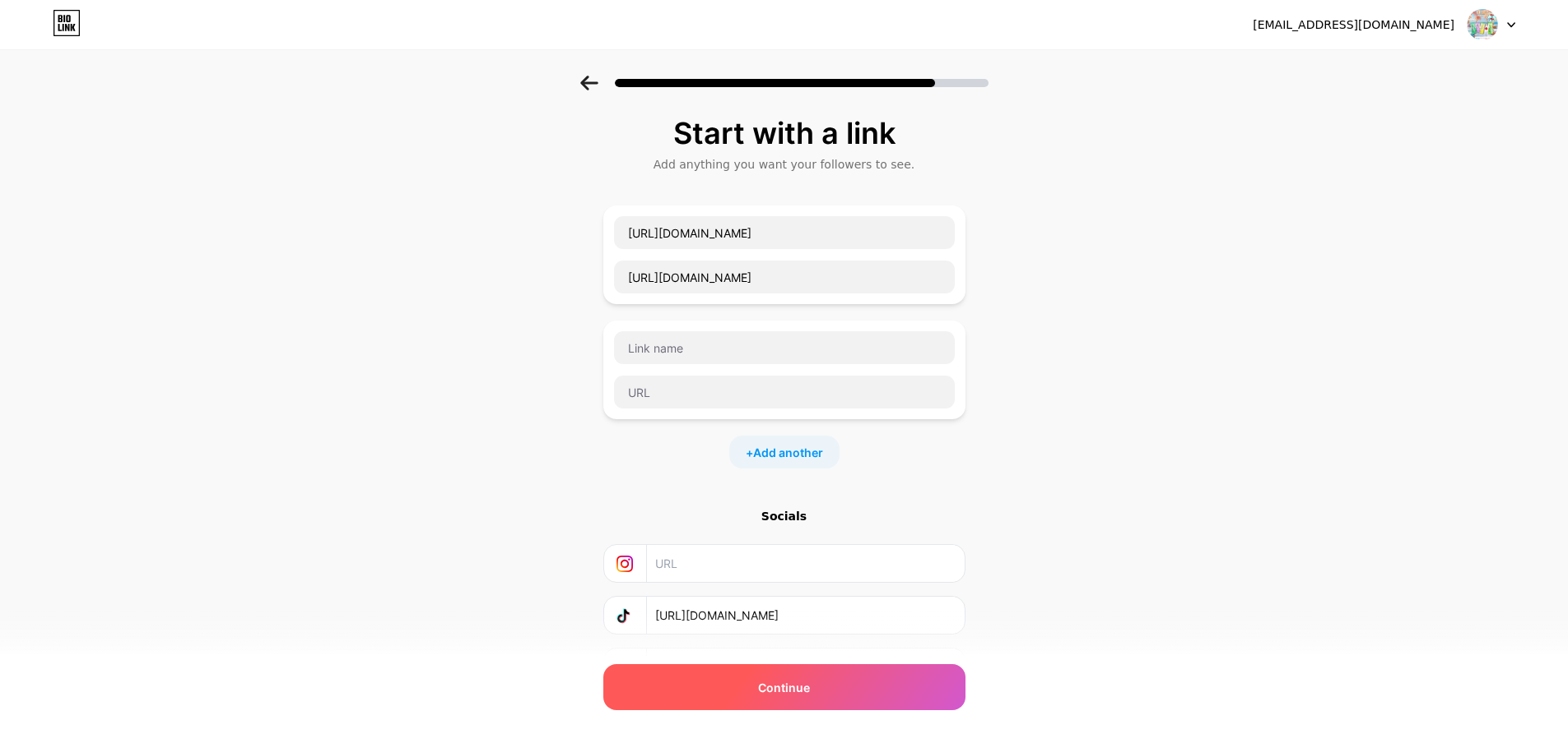
click at [805, 681] on span "Continue" at bounding box center [784, 688] width 52 height 18
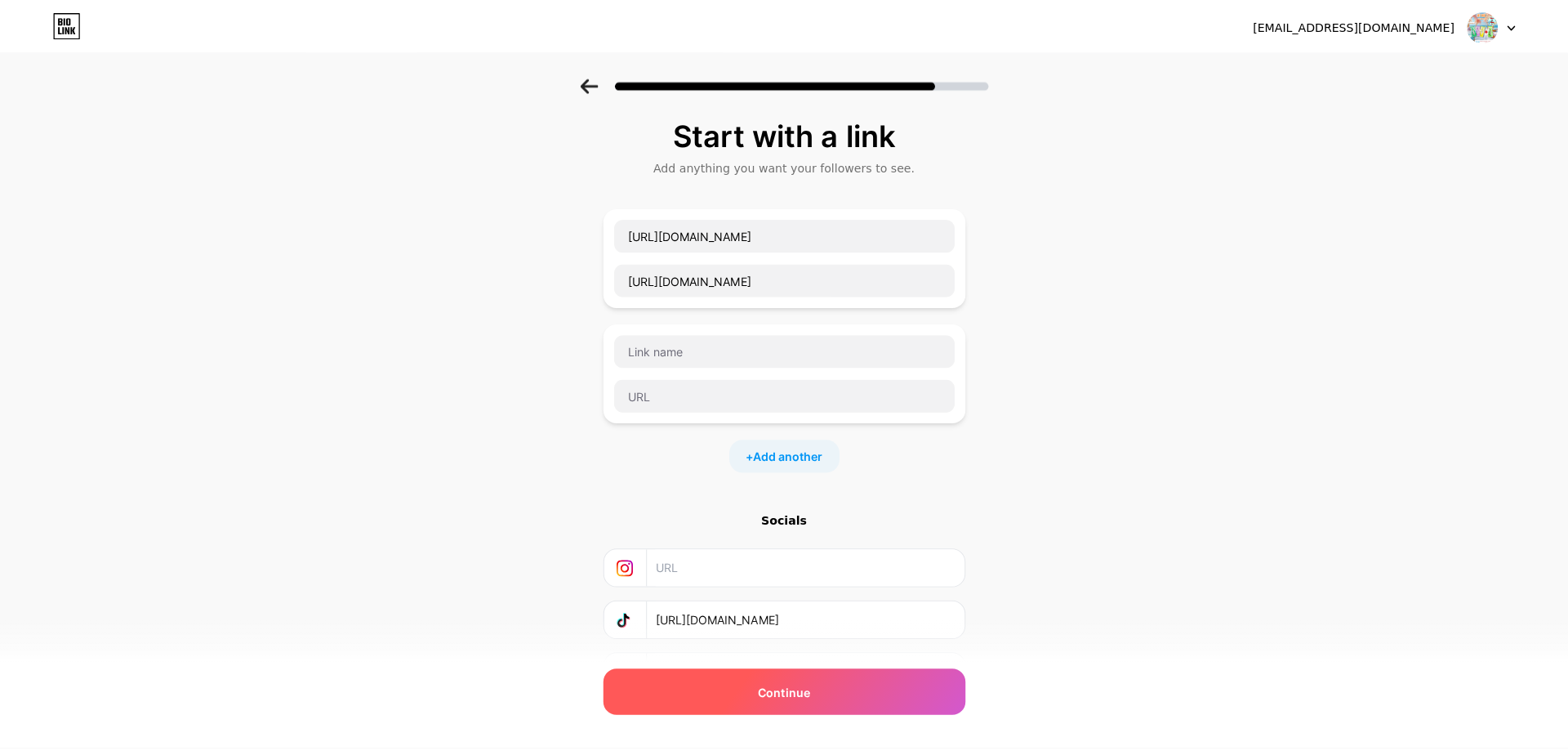
scroll to position [0, 0]
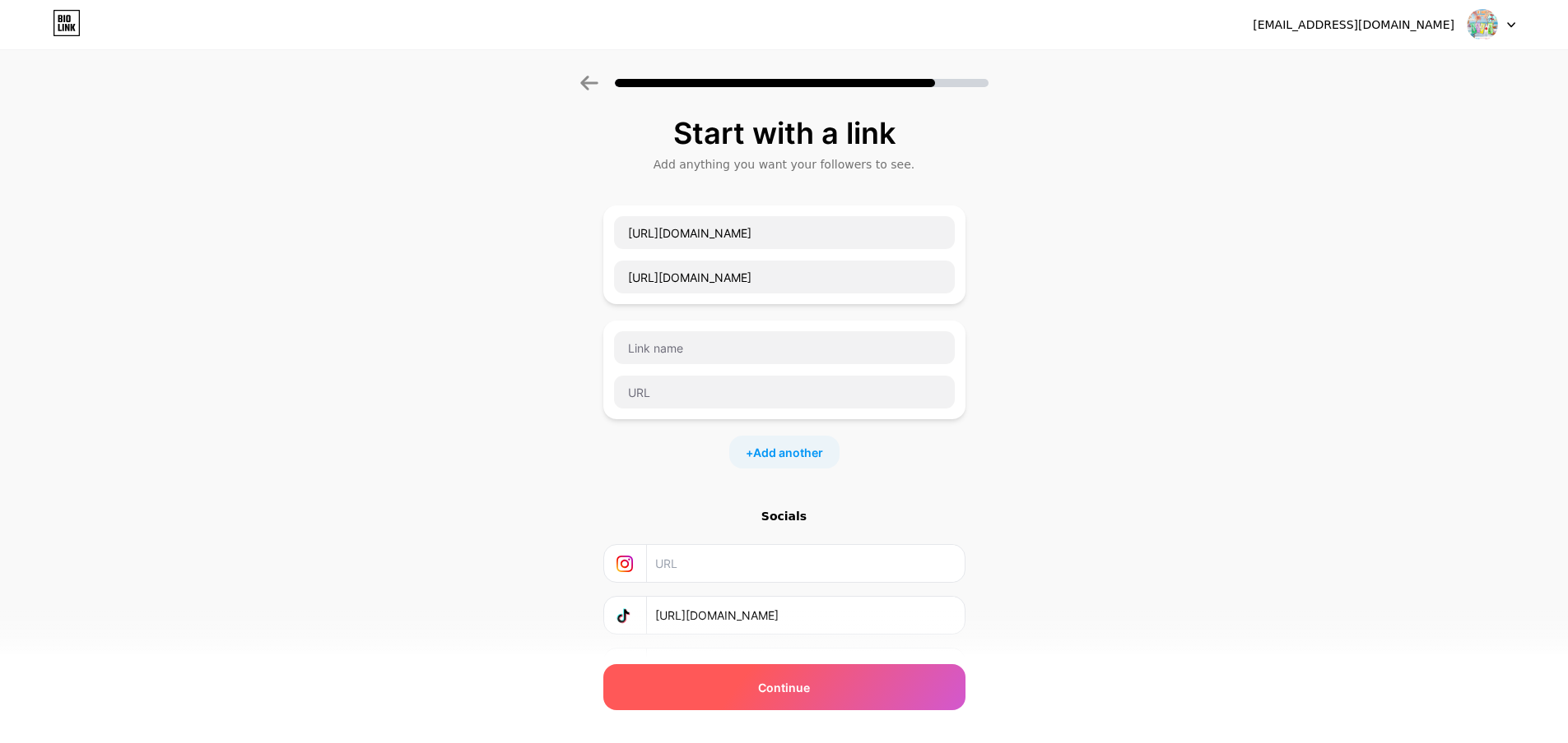
click at [801, 687] on span "Continue" at bounding box center [784, 688] width 52 height 18
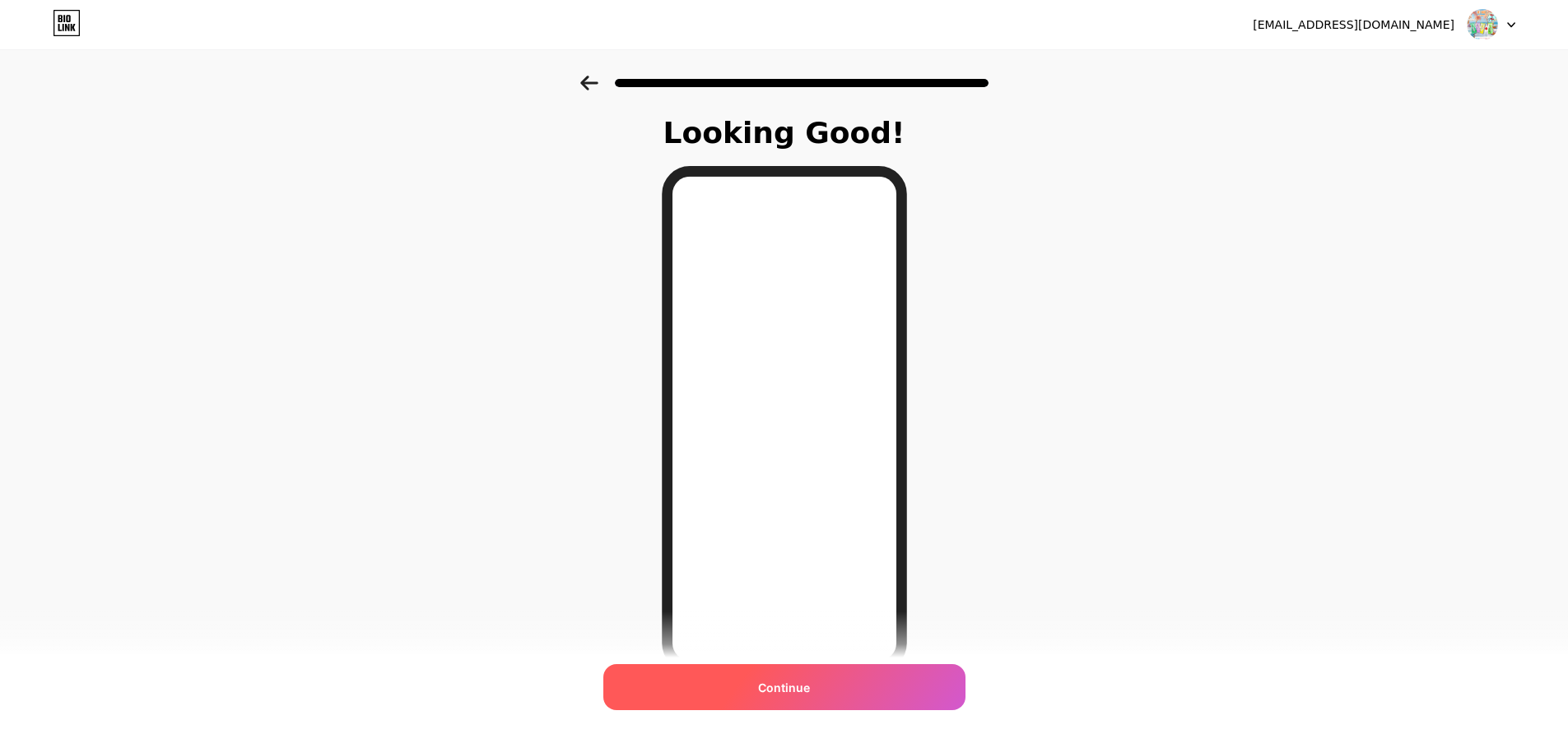
click at [825, 688] on div "Continue" at bounding box center [784, 687] width 362 height 46
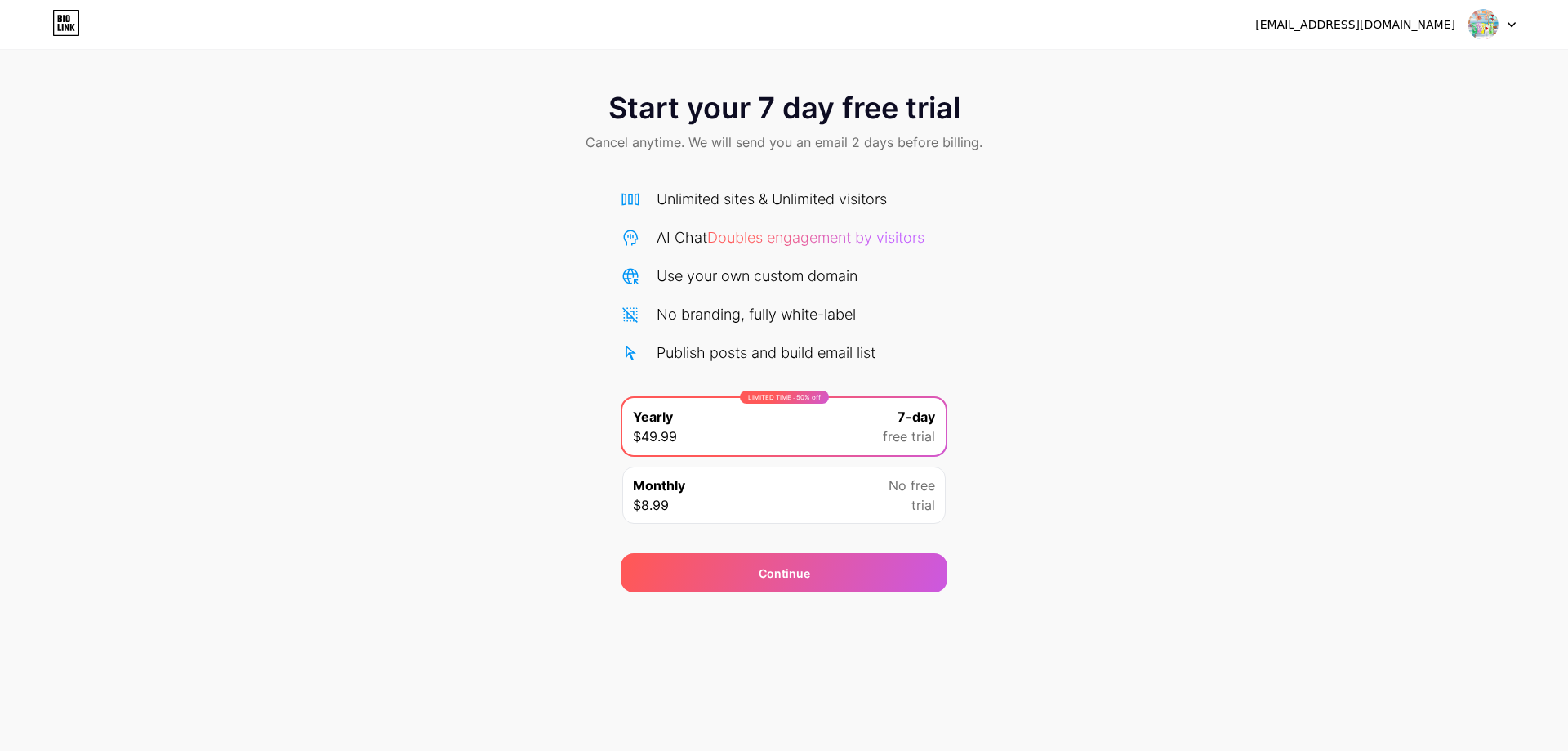
click at [827, 492] on div "Monthly $8.99 No free trial" at bounding box center [784, 495] width 324 height 57
click at [848, 427] on div "LIMITED TIME : 50% off Yearly $49.99 7-day free trial" at bounding box center [784, 426] width 324 height 57
click at [826, 581] on div "Continue" at bounding box center [784, 572] width 327 height 39
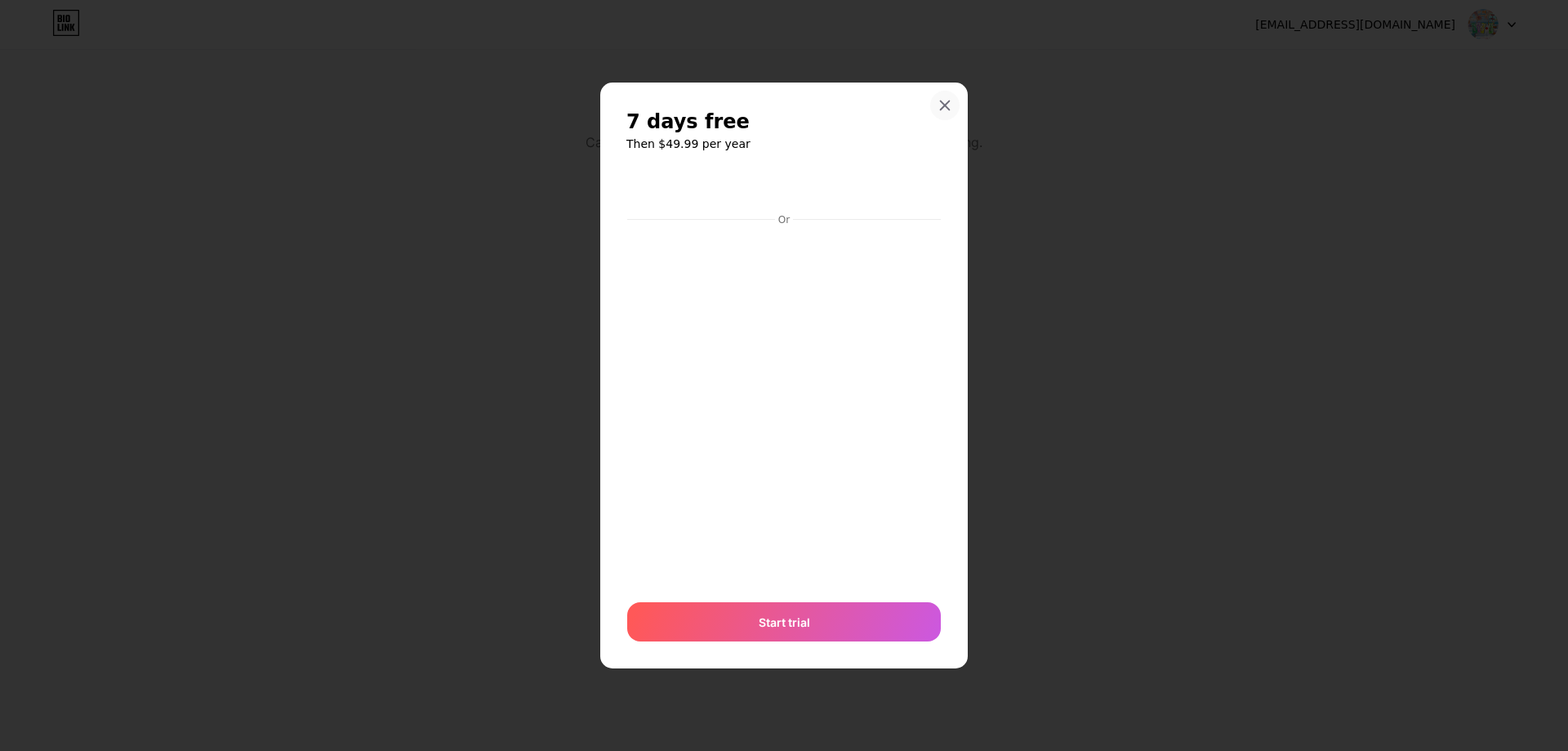
click at [945, 114] on div at bounding box center [944, 106] width 29 height 29
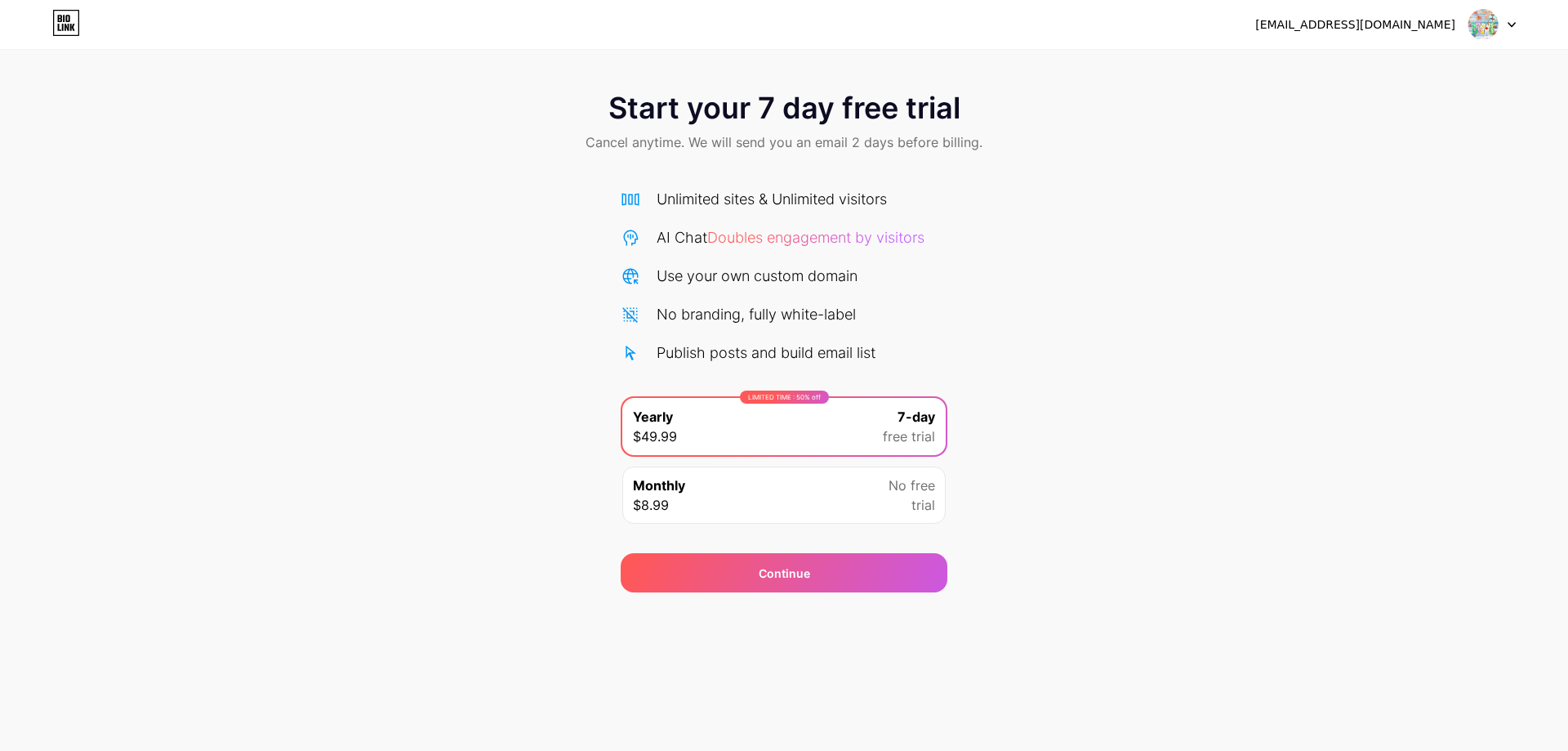
click at [1499, 34] on div at bounding box center [1492, 24] width 48 height 29
click at [1500, 27] on div at bounding box center [1492, 24] width 48 height 29
click at [745, 490] on div "Monthly $8.99 No free trial" at bounding box center [784, 495] width 324 height 57
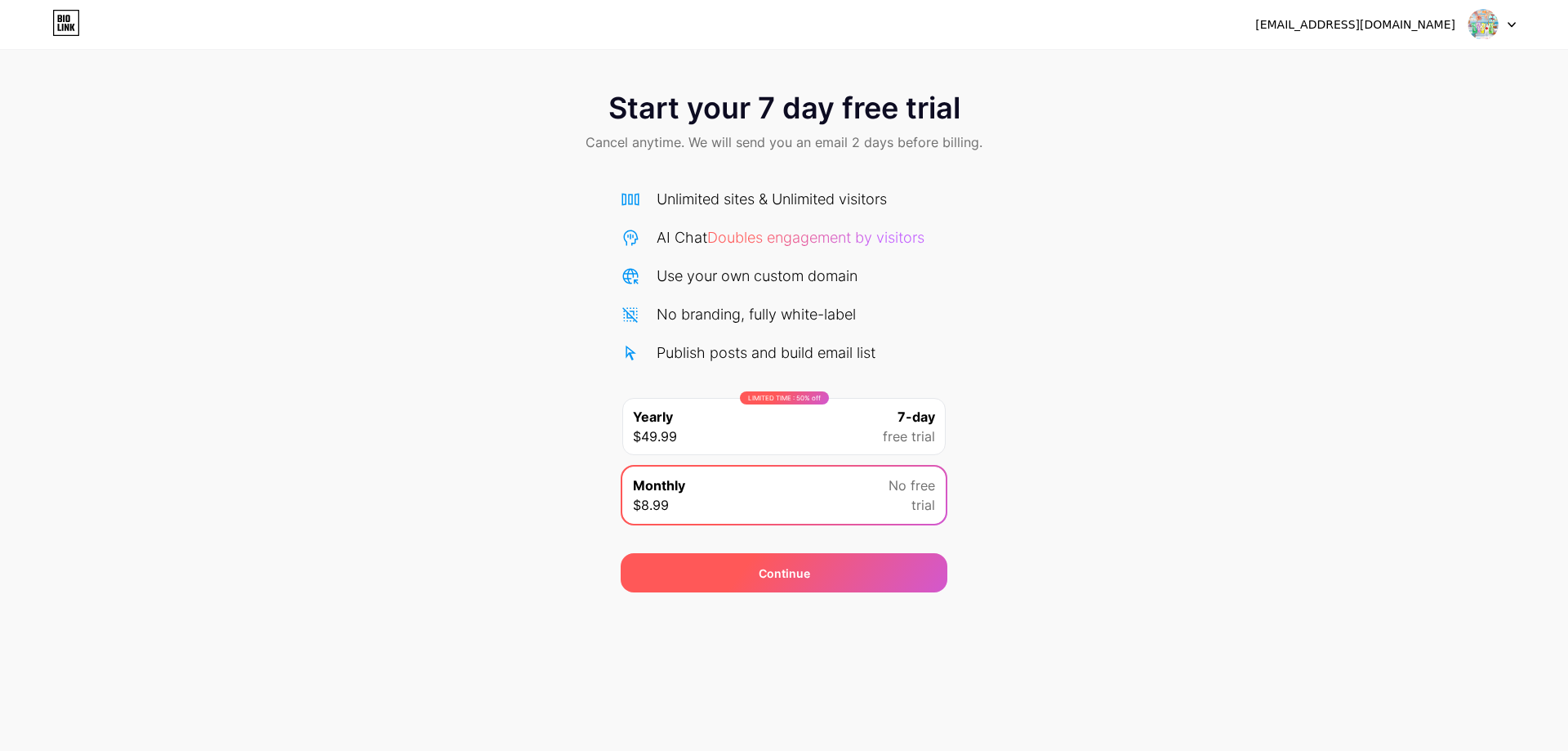
click at [764, 584] on div "Continue" at bounding box center [784, 572] width 327 height 39
